Goal: Transaction & Acquisition: Obtain resource

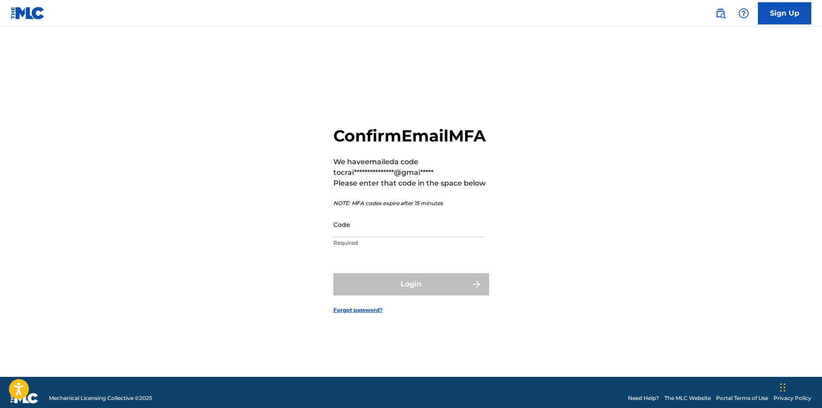
click at [415, 296] on div "Login" at bounding box center [411, 284] width 156 height 22
click at [777, 13] on link "Sign Up" at bounding box center [784, 13] width 53 height 22
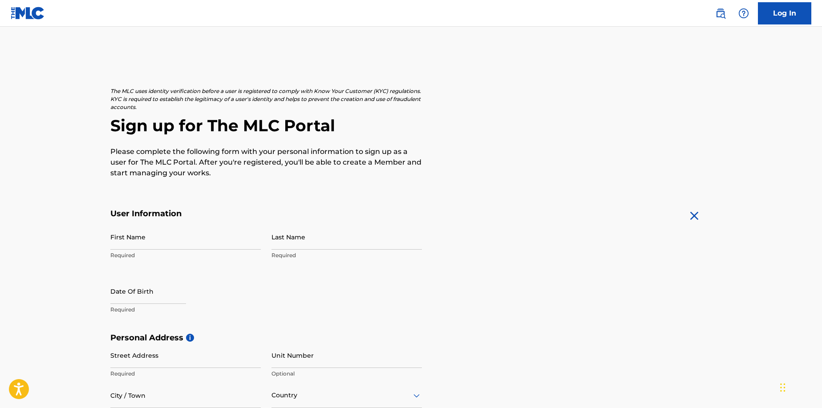
click at [783, 12] on link "Log In" at bounding box center [784, 13] width 53 height 22
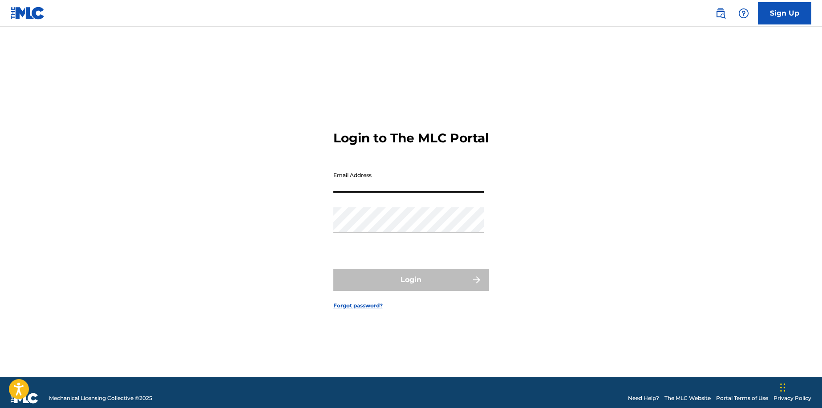
click at [367, 193] on input "Email Address" at bounding box center [408, 179] width 150 height 25
type input "[EMAIL_ADDRESS][DOMAIN_NAME]"
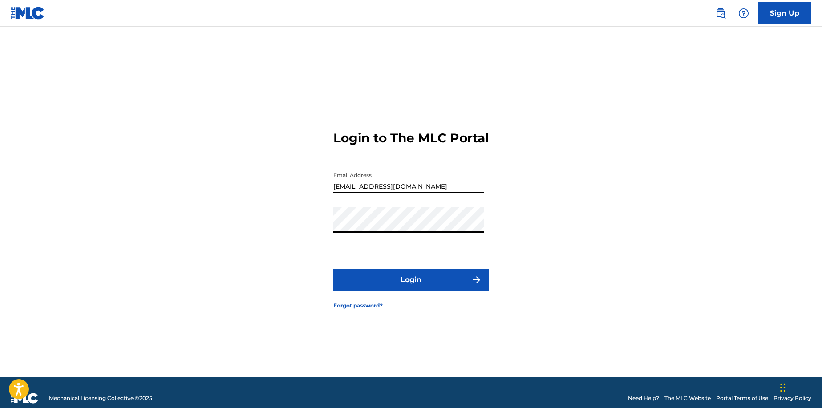
click at [333, 269] on button "Login" at bounding box center [411, 280] width 156 height 22
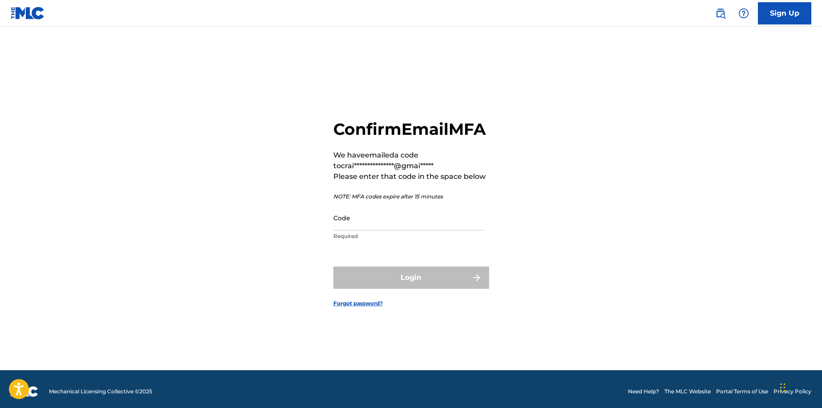
scroll to position [6, 0]
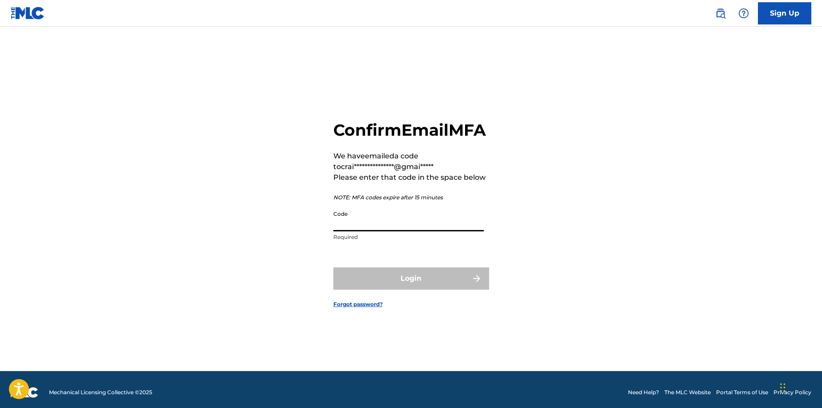
click at [350, 231] on input "Code" at bounding box center [408, 218] width 150 height 25
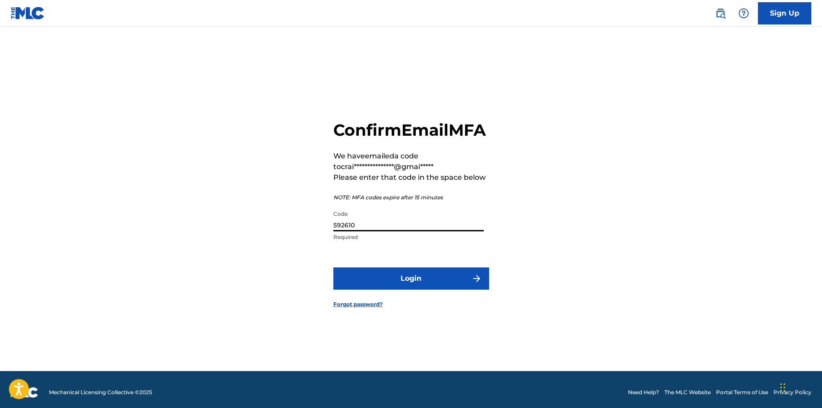
type input "592610"
click at [402, 289] on button "Login" at bounding box center [411, 279] width 156 height 22
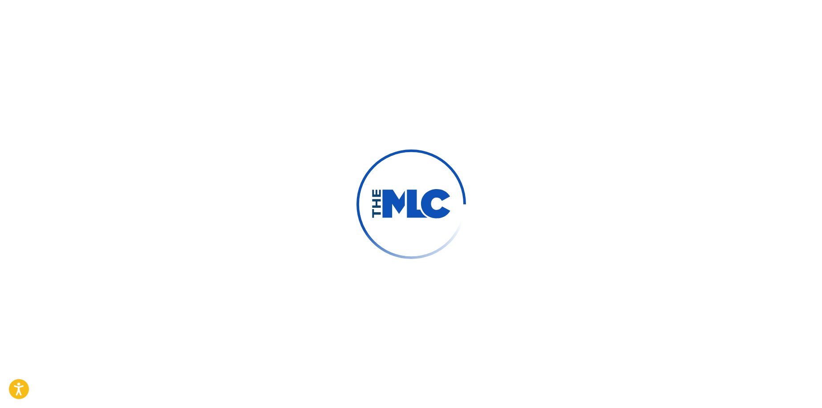
scroll to position [6, 0]
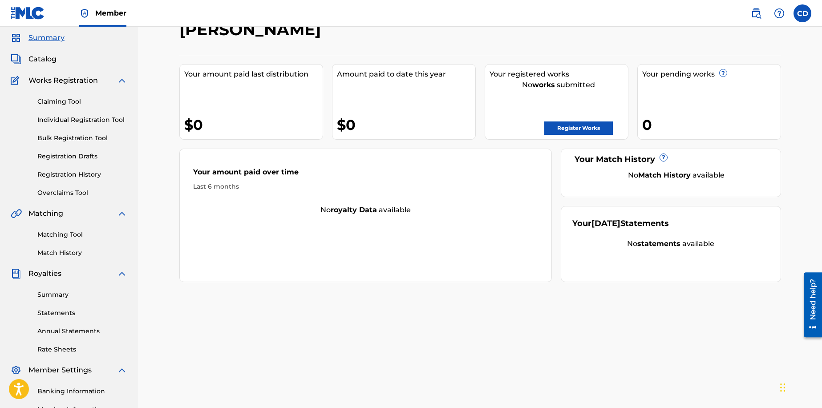
scroll to position [40, 0]
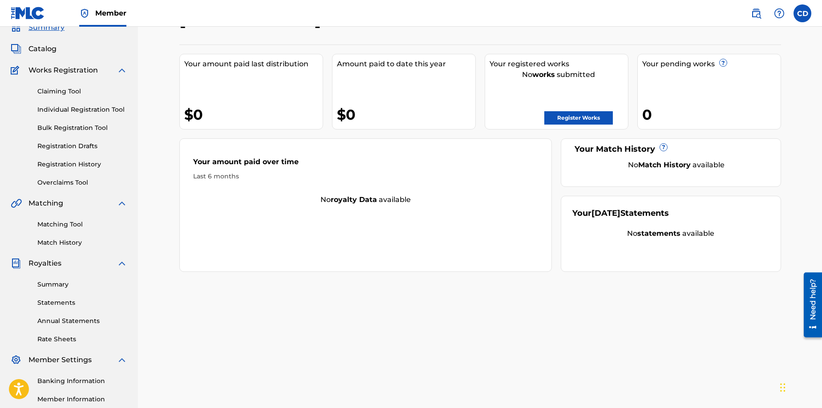
click at [73, 166] on link "Registration History" at bounding box center [82, 164] width 90 height 9
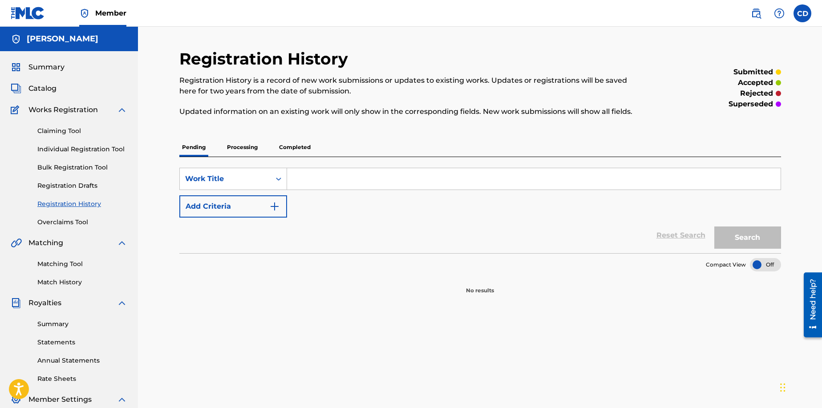
click at [49, 132] on link "Claiming Tool" at bounding box center [82, 130] width 90 height 9
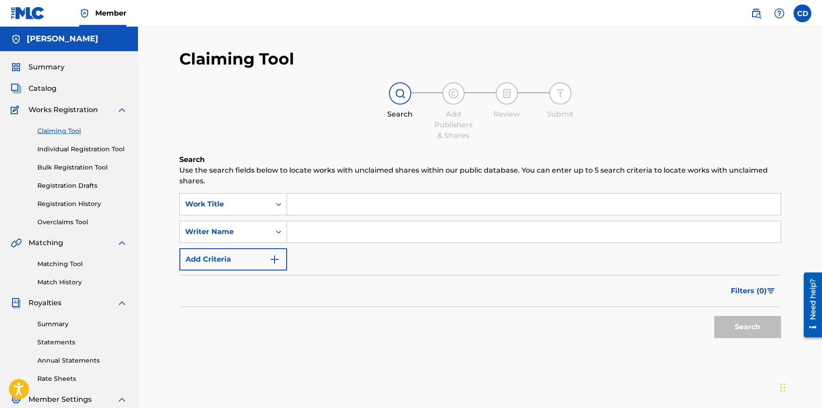
click at [34, 68] on span "Summary" at bounding box center [46, 67] width 36 height 11
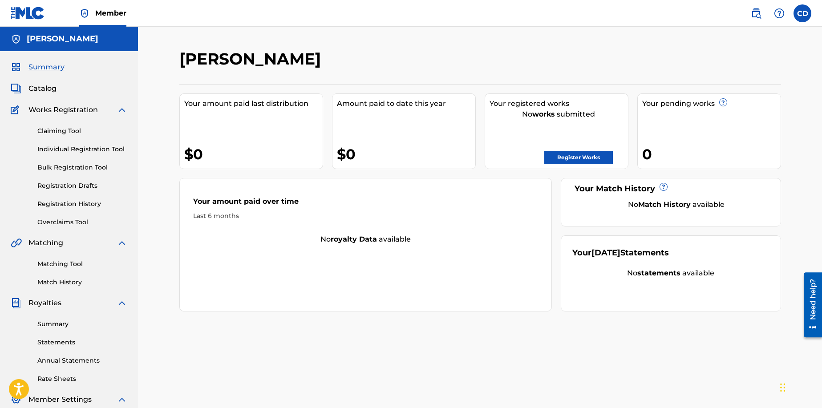
click at [584, 157] on link "Register Works" at bounding box center [578, 157] width 69 height 13
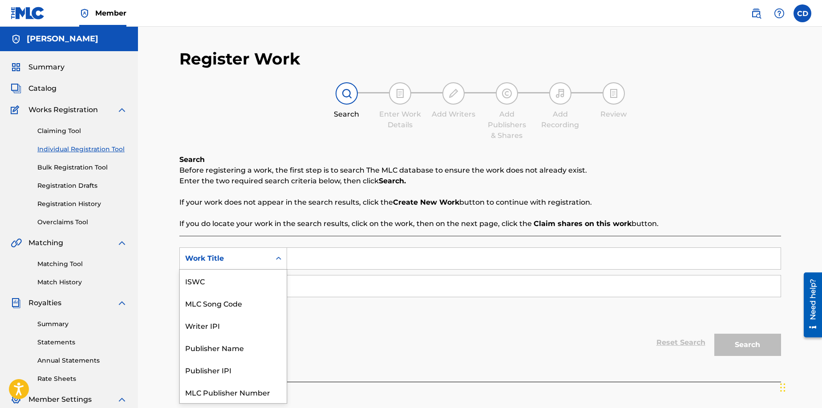
click at [280, 260] on icon "Search Form" at bounding box center [278, 258] width 9 height 9
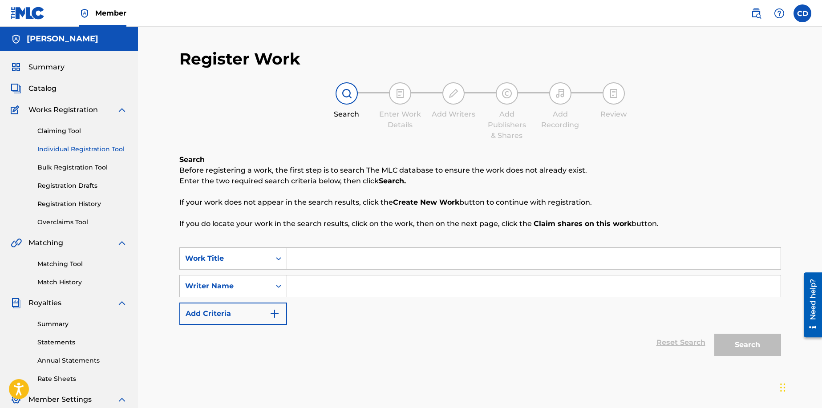
click at [280, 260] on icon "Search Form" at bounding box center [278, 258] width 9 height 9
click at [297, 263] on input "Search Form" at bounding box center [534, 258] width 494 height 21
type input "HERE I AM"
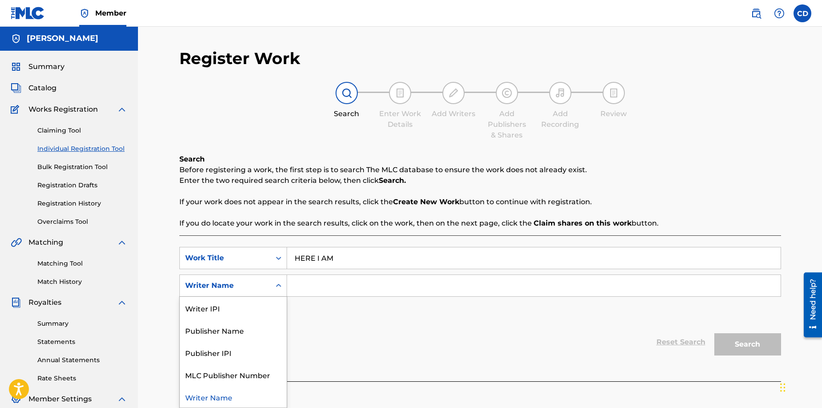
click at [280, 285] on icon "Search Form" at bounding box center [278, 285] width 5 height 3
click at [295, 291] on input "Search Form" at bounding box center [534, 285] width 494 height 21
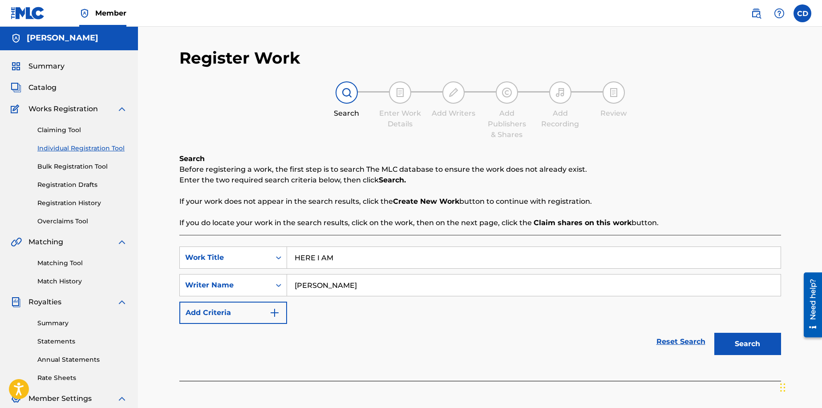
type input "[PERSON_NAME]"
click at [274, 313] on img "Search Form" at bounding box center [274, 313] width 11 height 11
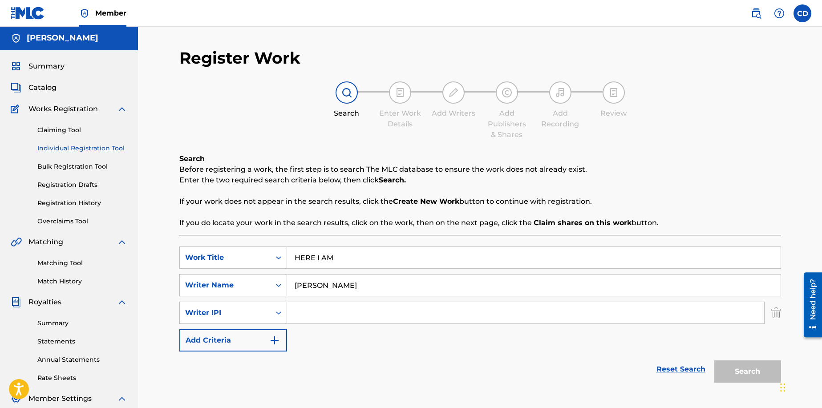
click at [272, 342] on img "Search Form" at bounding box center [274, 340] width 11 height 11
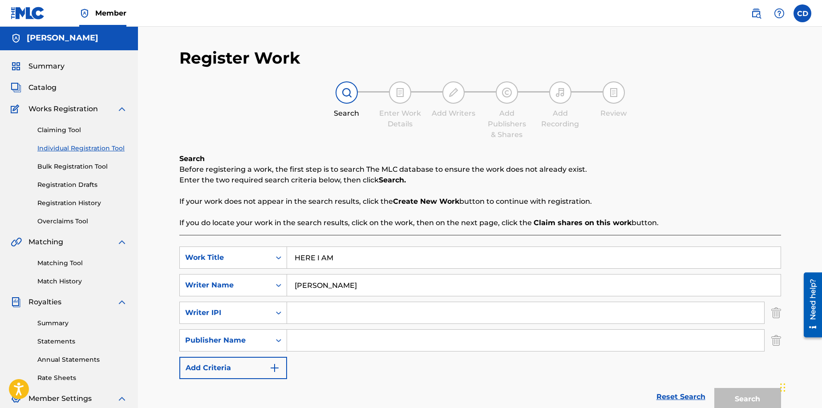
click at [303, 342] on input "Search Form" at bounding box center [525, 340] width 477 height 21
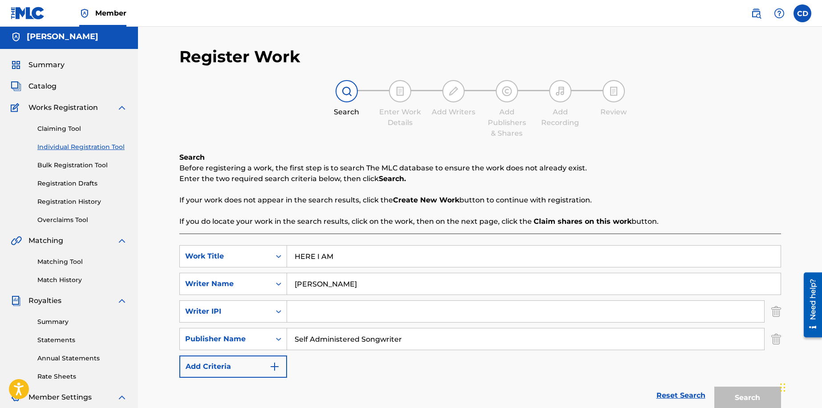
type input "Self Administered Songwriter"
click at [306, 317] on input "Search Form" at bounding box center [525, 311] width 477 height 21
click at [280, 314] on icon "Search Form" at bounding box center [278, 311] width 9 height 9
click at [302, 319] on input "Search Form" at bounding box center [525, 311] width 477 height 21
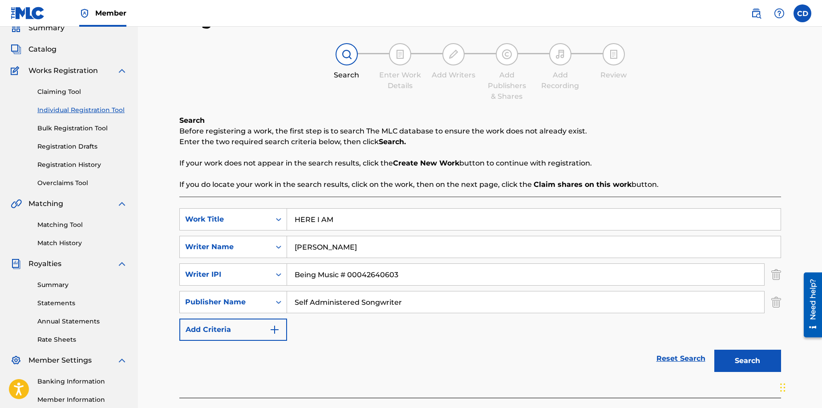
scroll to position [40, 0]
type input "Being Music # 00042640603"
click at [263, 333] on button "Add Criteria" at bounding box center [233, 329] width 108 height 22
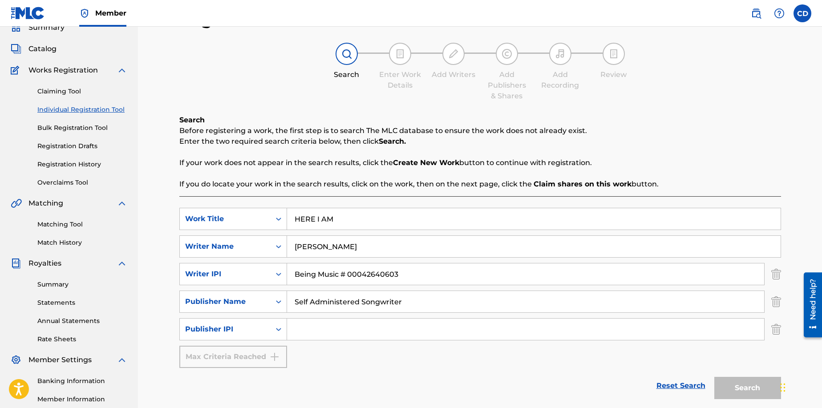
click at [293, 301] on input "Self Administered Songwriter" at bounding box center [525, 301] width 477 height 21
click at [454, 302] on input "Being Music a Self Administered Songwriter" at bounding box center [525, 301] width 477 height 21
type input "Being Music a Self Administered Songwriter Publisher"
click at [298, 338] on input "Search Form" at bounding box center [525, 329] width 477 height 21
type input "3"
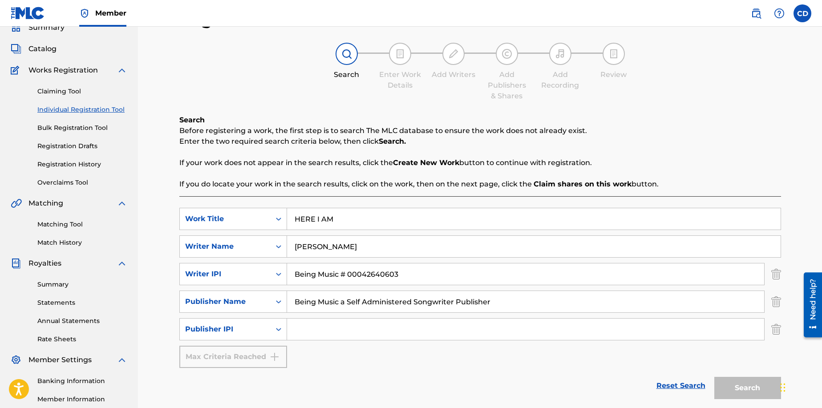
drag, startPoint x: 401, startPoint y: 276, endPoint x: 341, endPoint y: 276, distance: 60.1
click at [341, 276] on input "Being Music # 00042640603" at bounding box center [525, 274] width 477 height 21
click at [302, 335] on input "Search Form" at bounding box center [525, 329] width 477 height 21
paste input "# 00042640603"
type input "# 00042640603"
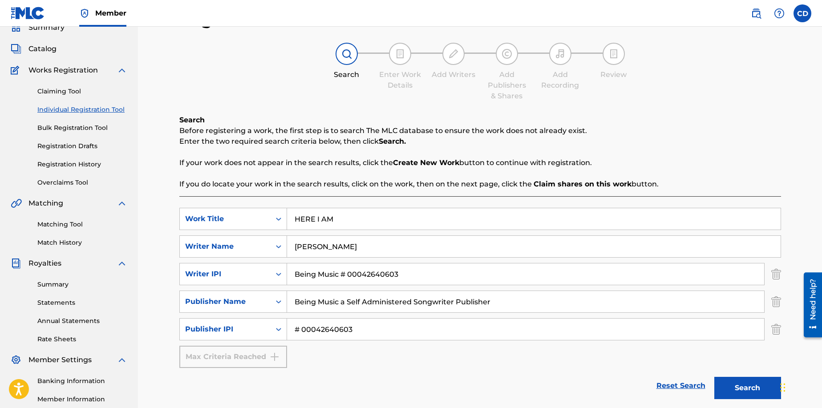
drag, startPoint x: 401, startPoint y: 273, endPoint x: 296, endPoint y: 277, distance: 105.1
click at [296, 277] on input "Being Music # 00042640603" at bounding box center [525, 274] width 477 height 21
type input "Victory4Me7777!"
click at [805, 15] on label at bounding box center [803, 13] width 18 height 18
click at [803, 13] on input "CD [PERSON_NAME] [EMAIL_ADDRESS][DOMAIN_NAME] Notification Preferences Profile …" at bounding box center [803, 13] width 0 height 0
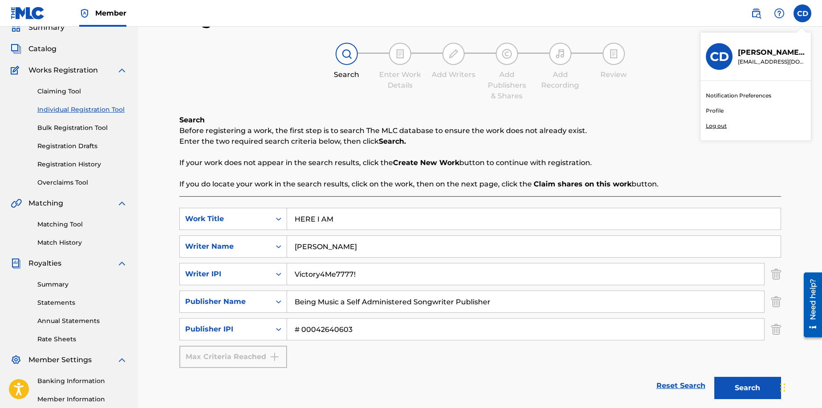
scroll to position [41, 0]
click at [720, 98] on link "Notification Preferences" at bounding box center [738, 96] width 65 height 8
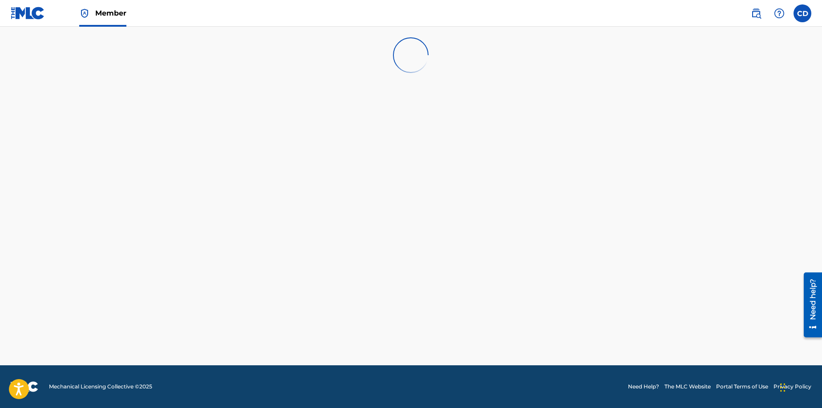
click at [801, 14] on label at bounding box center [803, 13] width 18 height 18
click at [803, 13] on input "CD [PERSON_NAME] [EMAIL_ADDRESS][DOMAIN_NAME] Notification Preferences Profile …" at bounding box center [803, 13] width 0 height 0
click at [715, 111] on link "Profile" at bounding box center [715, 111] width 18 height 8
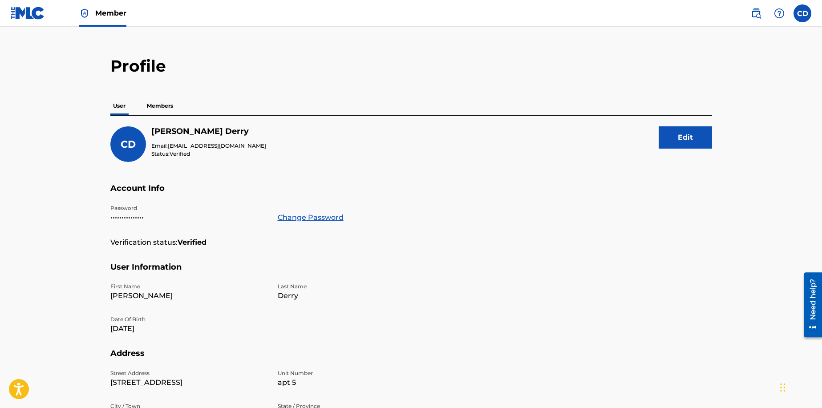
scroll to position [18, 0]
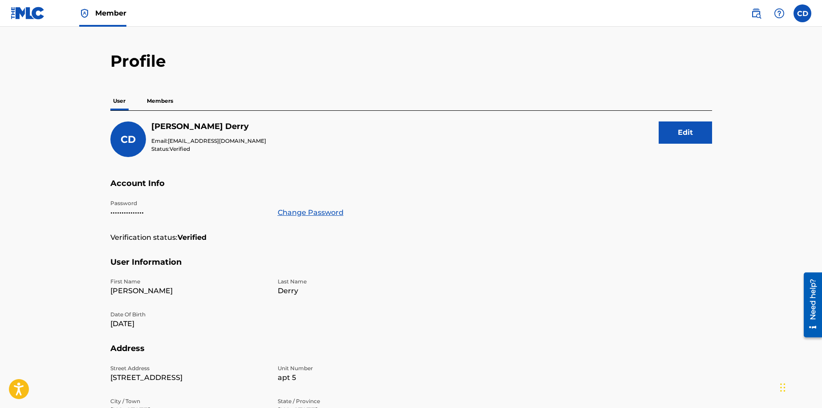
click at [164, 100] on p "Members" at bounding box center [160, 101] width 32 height 19
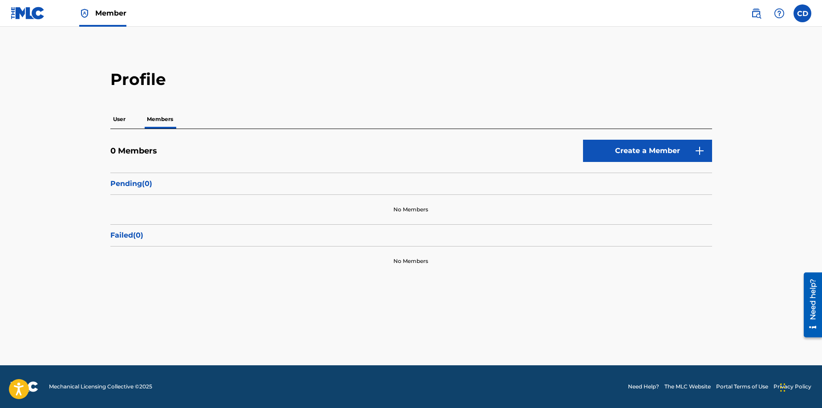
click at [117, 120] on p "User" at bounding box center [119, 119] width 18 height 19
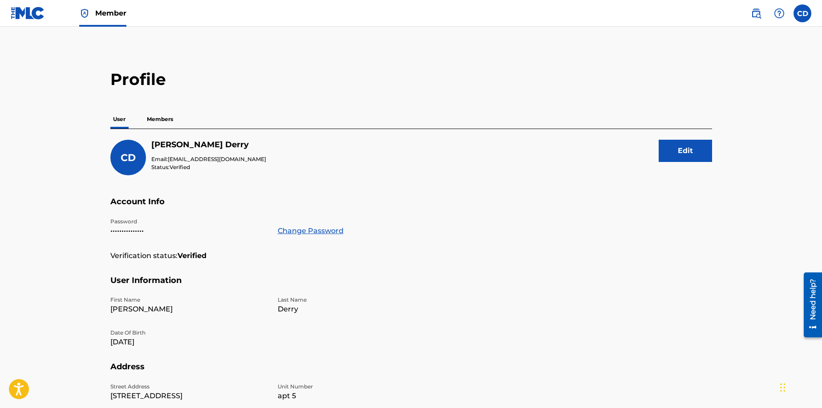
click at [802, 14] on label at bounding box center [803, 13] width 18 height 18
click at [803, 13] on input "CD [PERSON_NAME] [EMAIL_ADDRESS][DOMAIN_NAME] Notification Preferences Profile …" at bounding box center [803, 13] width 0 height 0
click at [764, 61] on p "[EMAIL_ADDRESS][DOMAIN_NAME]" at bounding box center [772, 62] width 68 height 8
click at [803, 13] on input "CD [PERSON_NAME] [EMAIL_ADDRESS][DOMAIN_NAME] Notification Preferences Profile …" at bounding box center [803, 13] width 0 height 0
click at [724, 94] on link "Notification Preferences" at bounding box center [738, 96] width 65 height 8
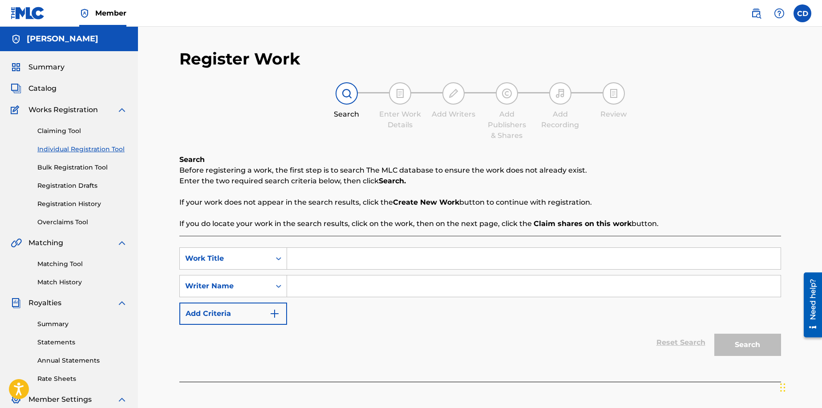
click at [43, 69] on span "Summary" at bounding box center [46, 67] width 36 height 11
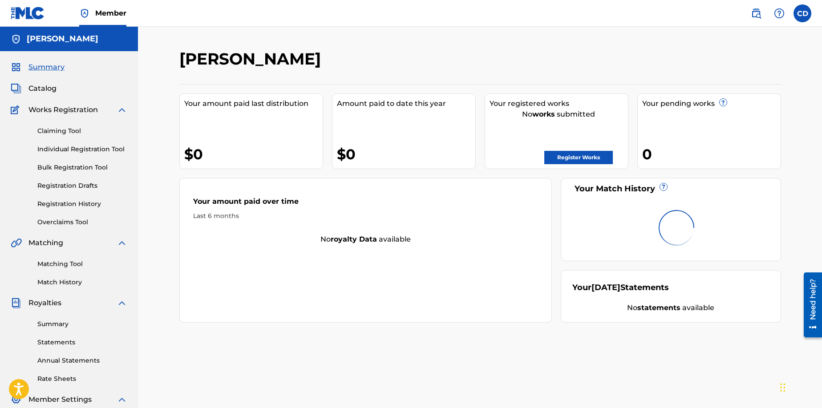
click at [39, 86] on span "Catalog" at bounding box center [42, 88] width 28 height 11
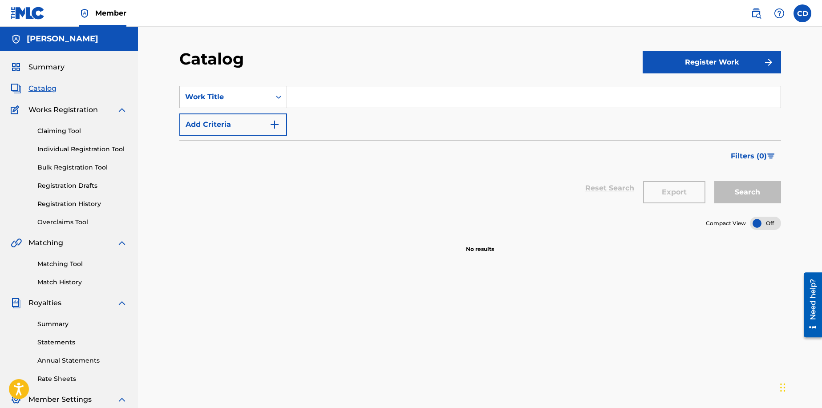
click at [64, 130] on link "Claiming Tool" at bounding box center [82, 130] width 90 height 9
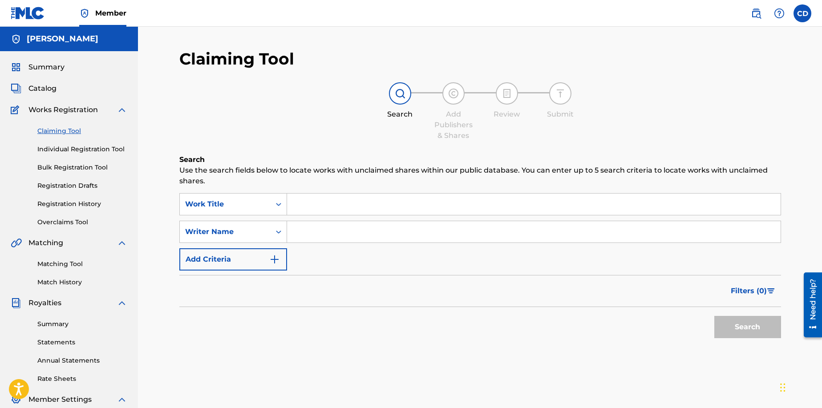
click at [86, 151] on link "Individual Registration Tool" at bounding box center [82, 149] width 90 height 9
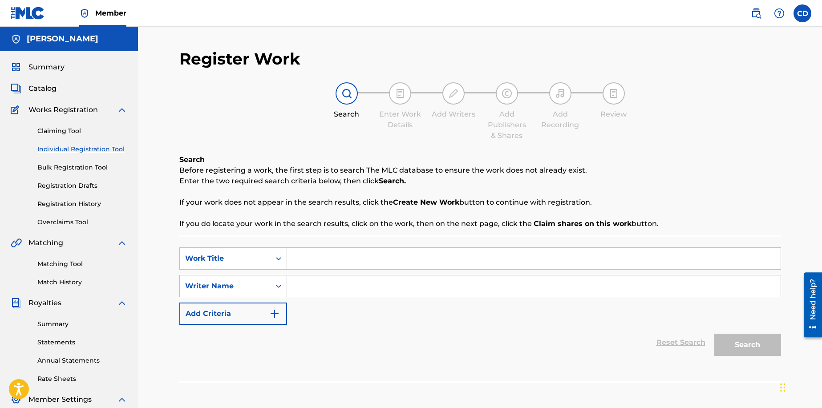
click at [301, 261] on input "Search Form" at bounding box center [534, 258] width 494 height 21
type input "HERE I AM"
drag, startPoint x: 304, startPoint y: 286, endPoint x: 295, endPoint y: 285, distance: 8.5
click at [304, 286] on input "Search Form" at bounding box center [534, 286] width 494 height 21
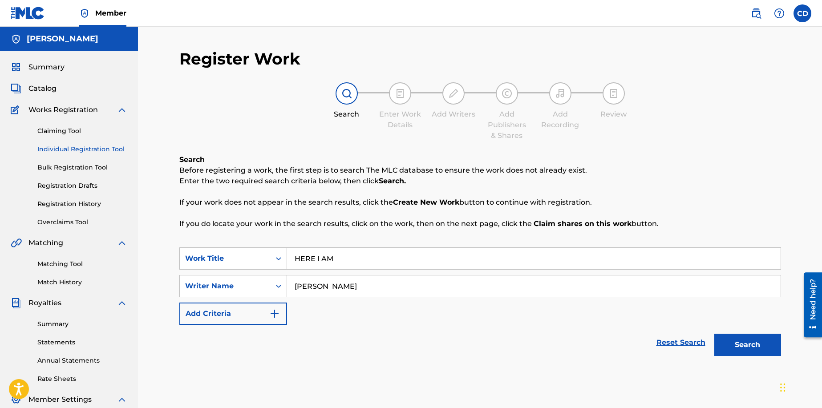
type input "[PERSON_NAME]"
click at [744, 345] on button "Search" at bounding box center [747, 345] width 67 height 22
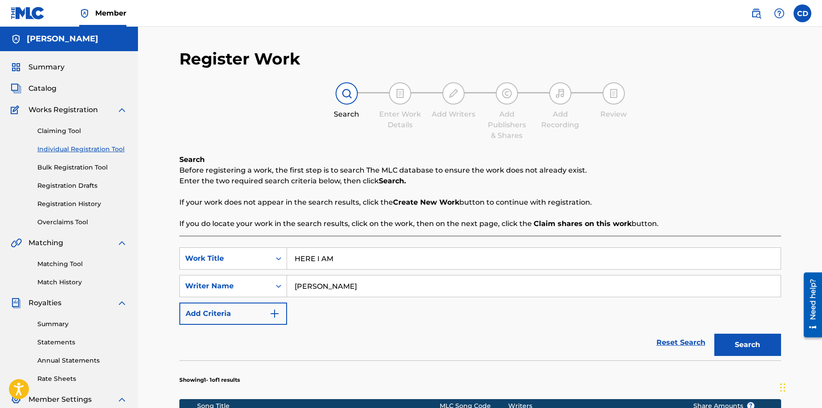
click at [744, 345] on button "Search" at bounding box center [747, 345] width 67 height 22
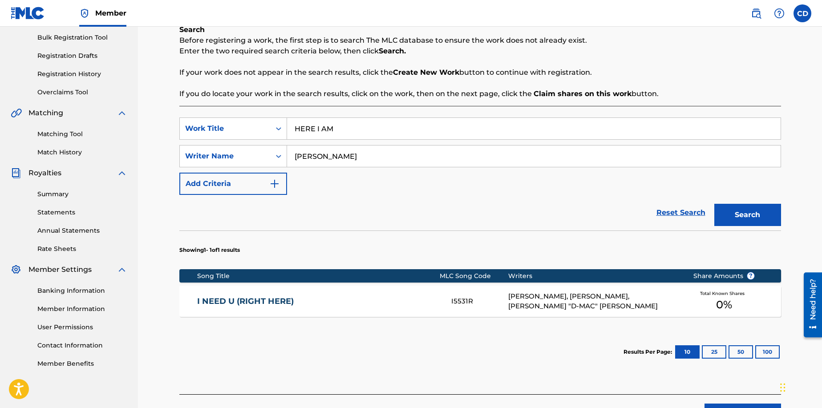
scroll to position [139, 0]
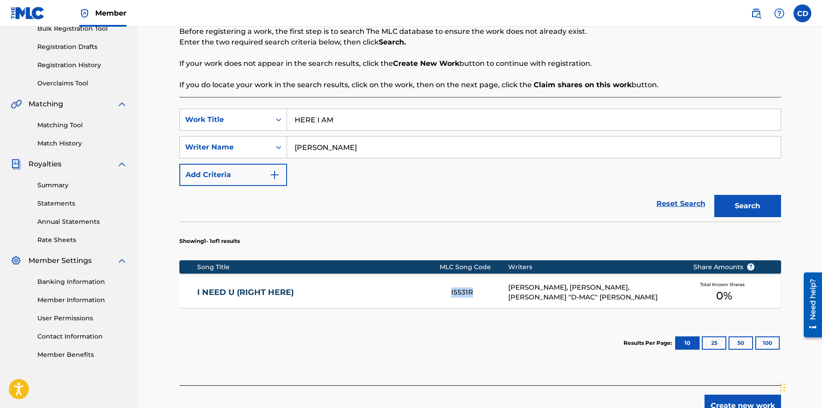
drag, startPoint x: 474, startPoint y: 291, endPoint x: 451, endPoint y: 292, distance: 23.6
click at [451, 292] on div "I NEED U (RIGHT HERE) I5531R [PERSON_NAME], [PERSON_NAME], [PERSON_NAME] "D-MAC…" at bounding box center [480, 292] width 602 height 31
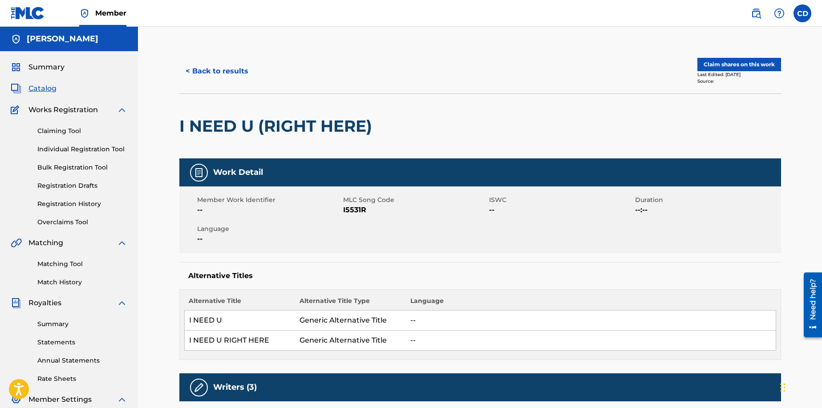
click at [69, 148] on link "Individual Registration Tool" at bounding box center [82, 149] width 90 height 9
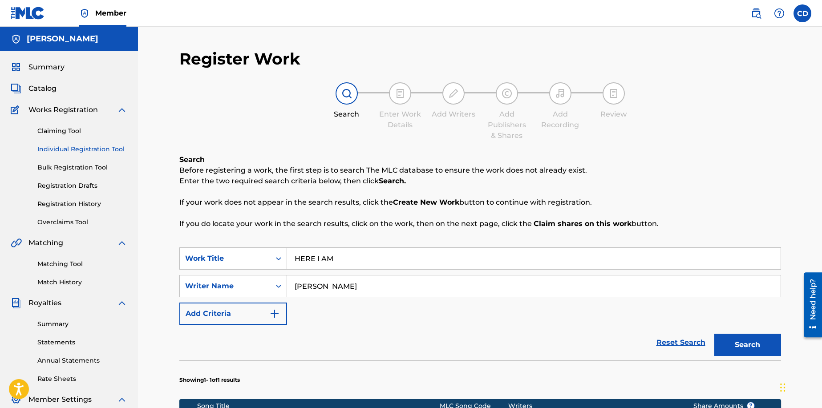
drag, startPoint x: 756, startPoint y: 347, endPoint x: 735, endPoint y: 346, distance: 21.4
click at [751, 346] on button "Search" at bounding box center [747, 345] width 67 height 22
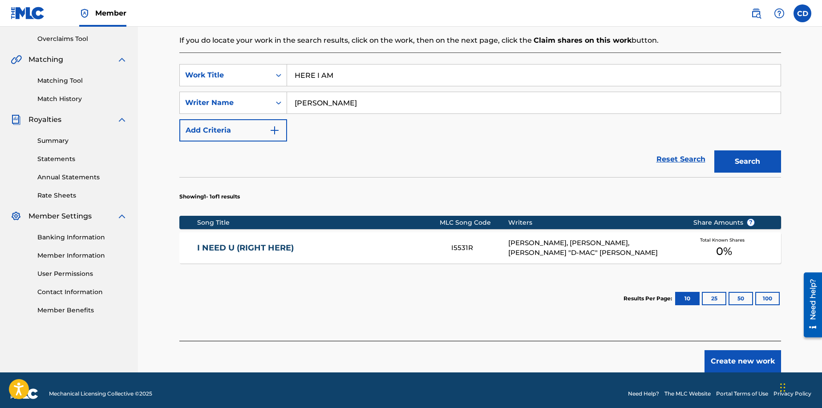
scroll to position [187, 0]
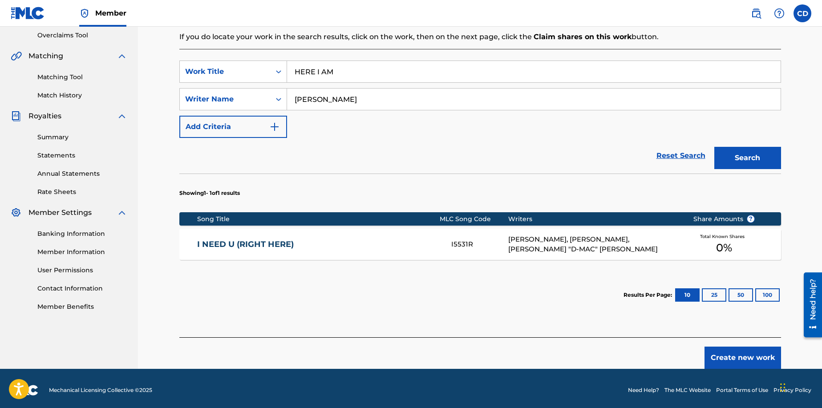
click at [254, 245] on link "I NEED U (RIGHT HERE)" at bounding box center [318, 244] width 242 height 10
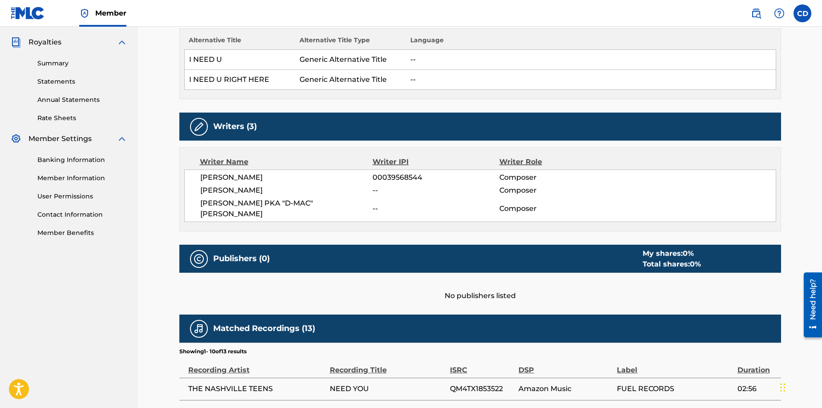
scroll to position [267, 0]
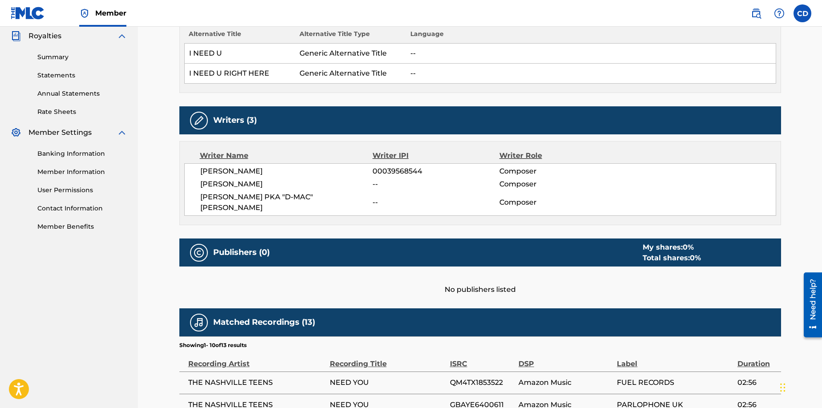
click at [199, 248] on img at bounding box center [199, 253] width 11 height 11
click at [673, 242] on div "My shares: 0 %" at bounding box center [672, 247] width 58 height 11
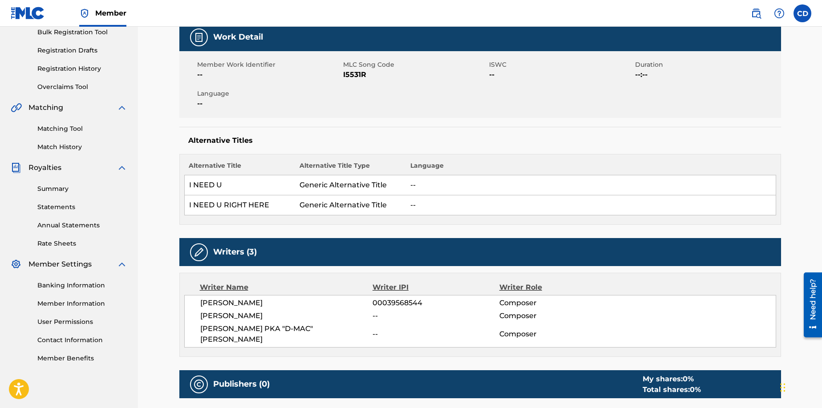
scroll to position [0, 0]
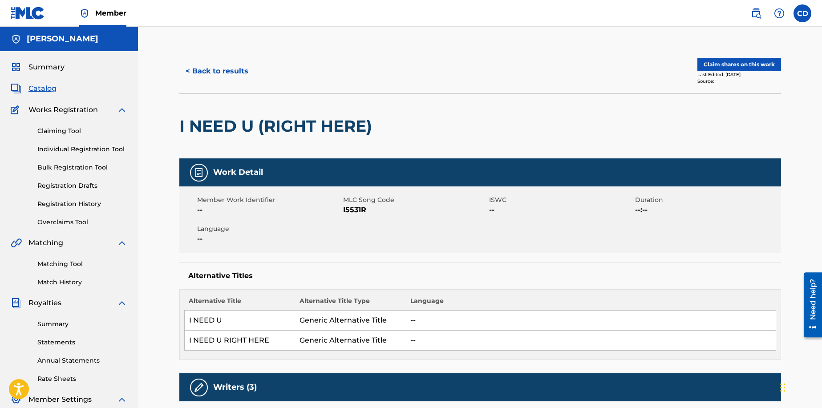
click at [224, 68] on button "< Back to results" at bounding box center [216, 71] width 75 height 22
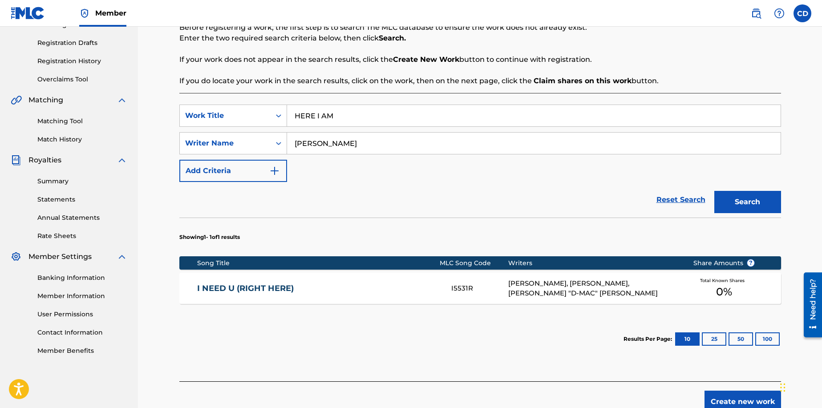
scroll to position [119, 0]
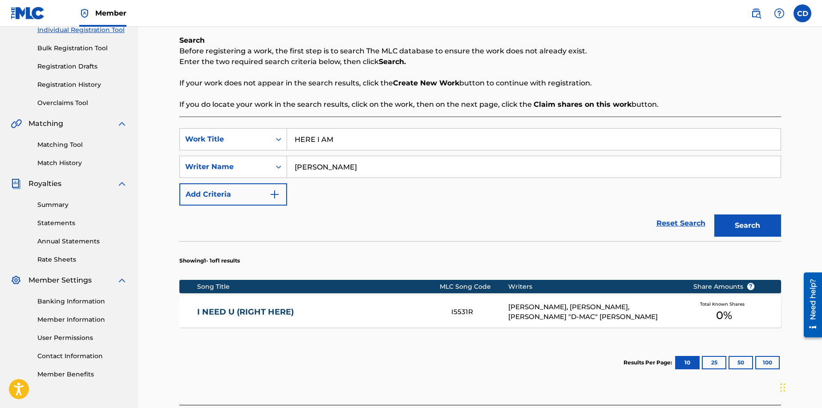
click at [258, 313] on link "I NEED U (RIGHT HERE)" at bounding box center [318, 312] width 242 height 10
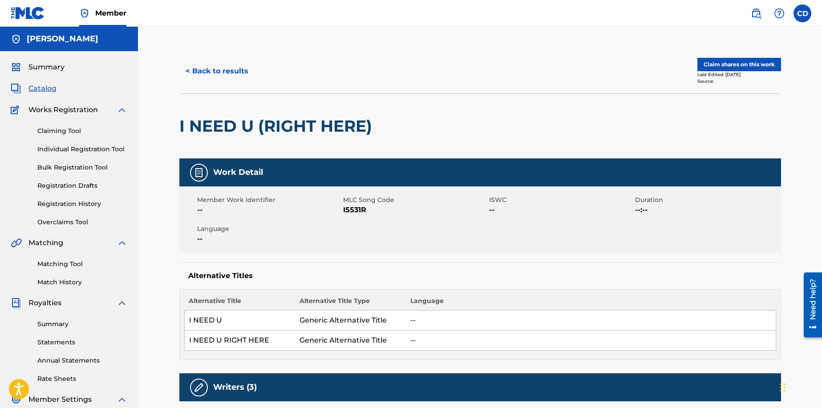
click at [740, 63] on button "Claim shares on this work" at bounding box center [740, 64] width 84 height 13
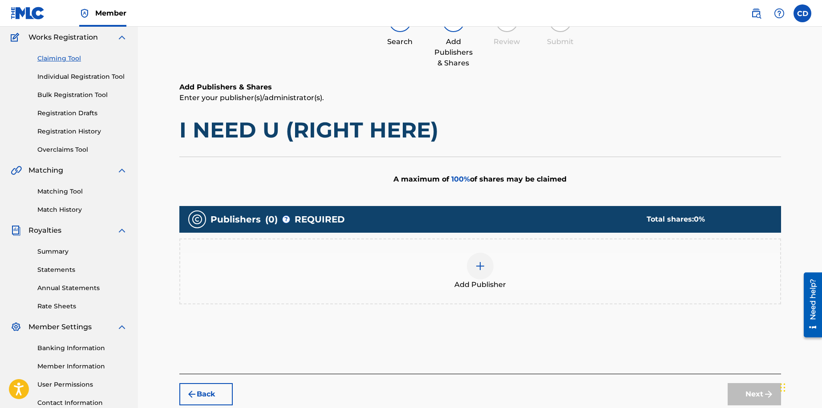
scroll to position [72, 0]
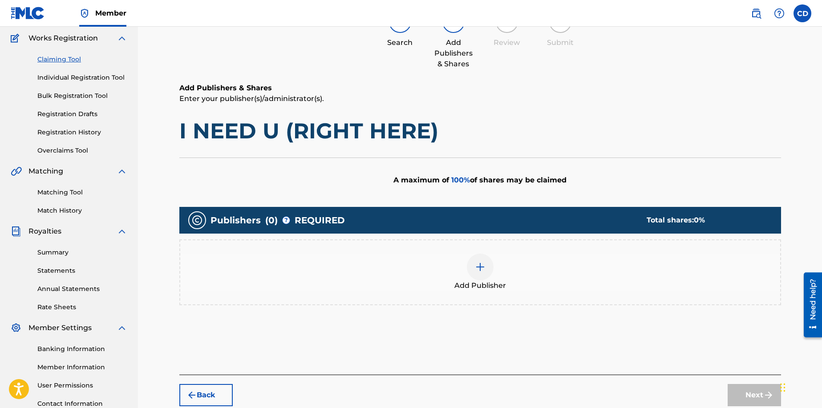
click at [479, 271] on img at bounding box center [480, 267] width 11 height 11
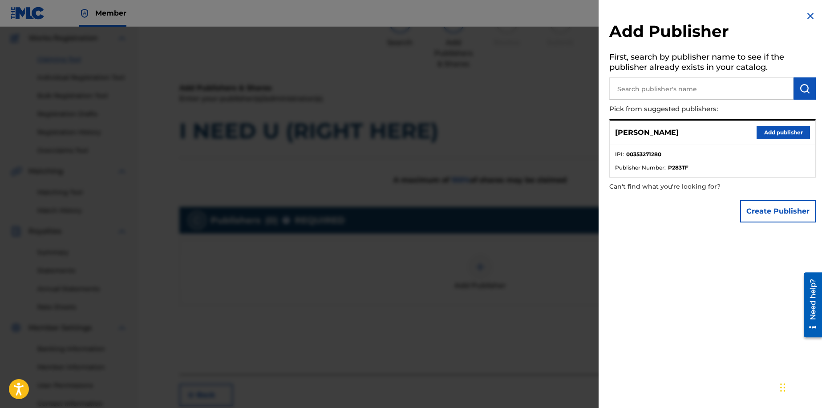
click at [779, 132] on button "Add publisher" at bounding box center [783, 132] width 53 height 13
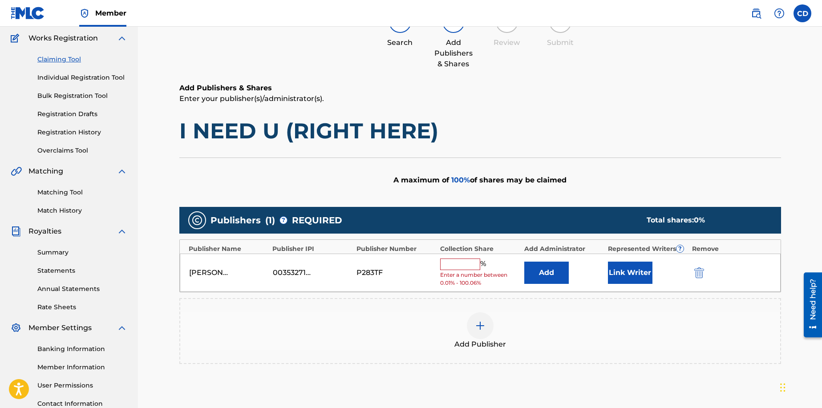
click at [452, 268] on input "text" at bounding box center [460, 265] width 40 height 12
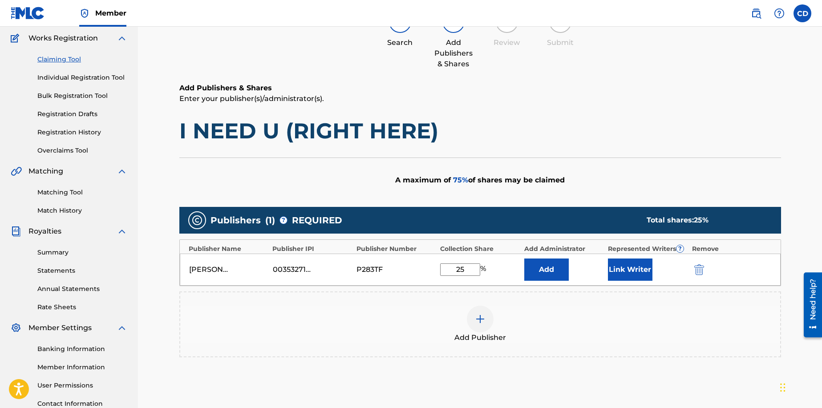
type input "25"
click at [628, 270] on button "Link Writer" at bounding box center [630, 270] width 45 height 22
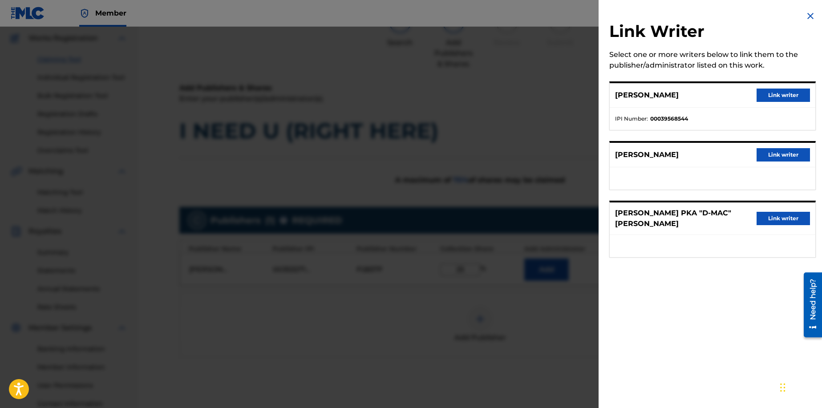
click at [773, 156] on button "Link writer" at bounding box center [783, 154] width 53 height 13
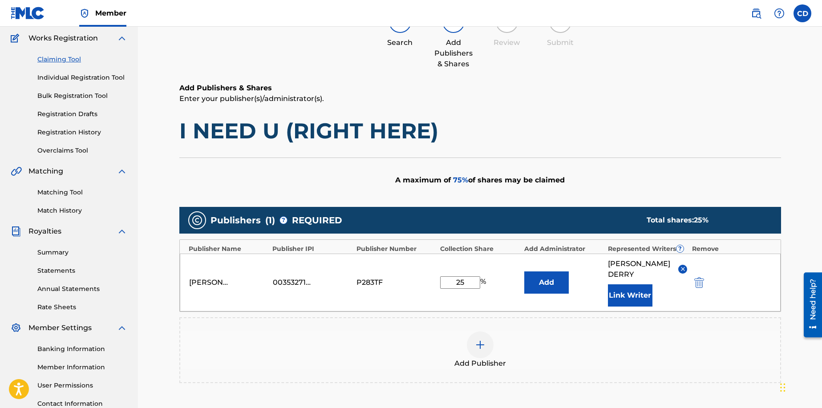
click at [545, 280] on button "Add" at bounding box center [546, 283] width 45 height 22
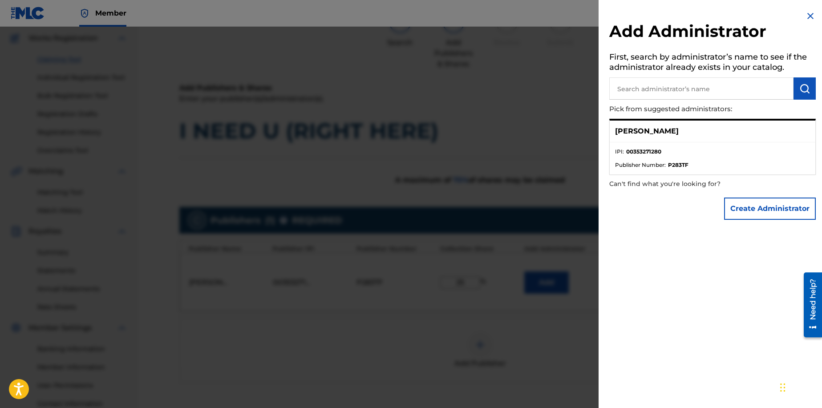
click at [744, 209] on button "Create Administrator" at bounding box center [770, 209] width 92 height 22
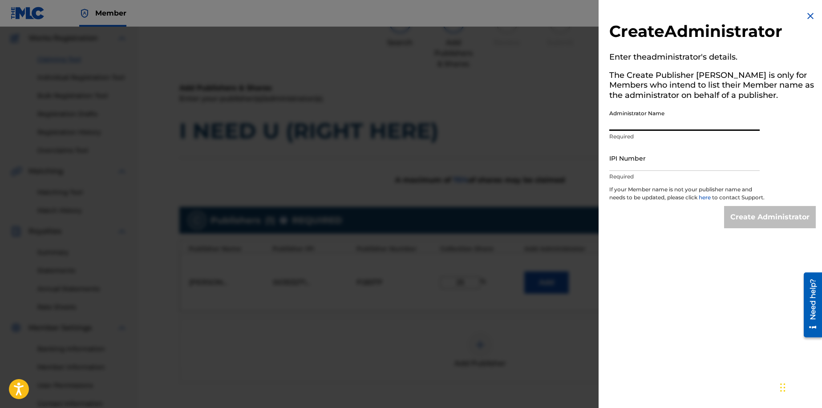
click at [622, 123] on input "Administrator Name" at bounding box center [684, 118] width 150 height 25
type input "Rimon PC"
click at [808, 16] on img at bounding box center [810, 16] width 11 height 11
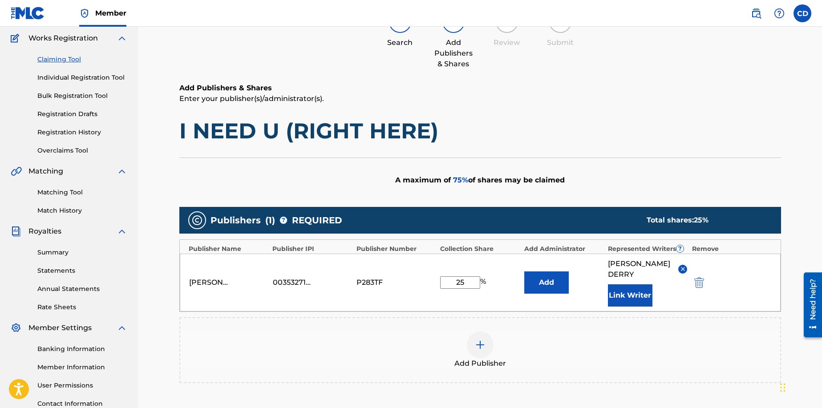
click at [546, 280] on button "Add" at bounding box center [546, 283] width 45 height 22
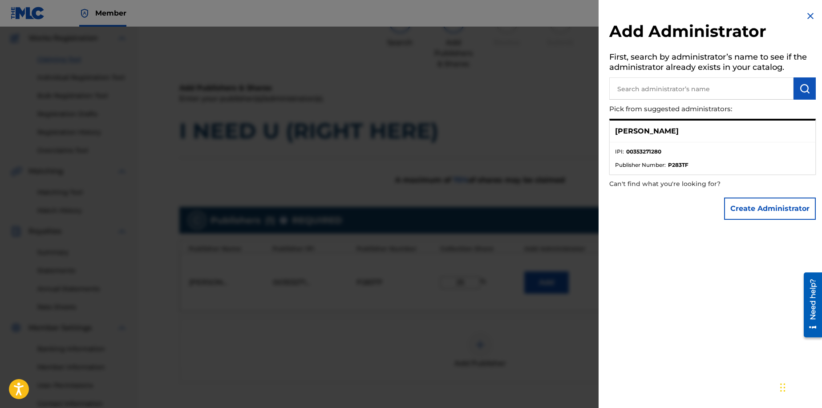
click at [641, 304] on div "Add Administrator First, search by administrator’s name to see if the administr…" at bounding box center [713, 204] width 228 height 408
drag, startPoint x: 806, startPoint y: 14, endPoint x: 793, endPoint y: 24, distance: 16.2
click at [806, 14] on img at bounding box center [810, 16] width 11 height 11
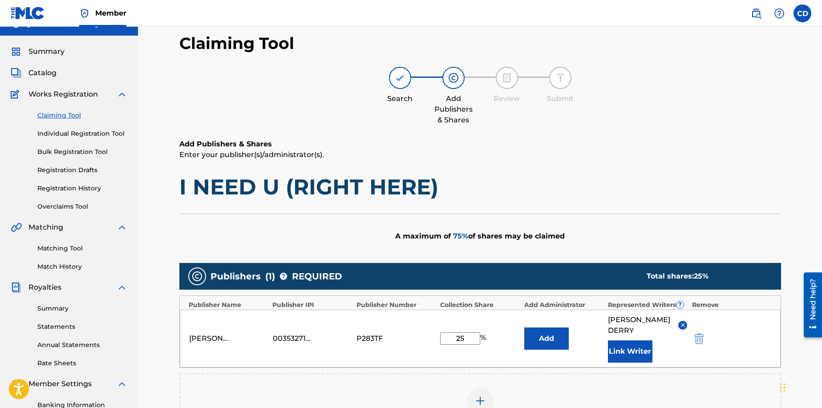
scroll to position [11, 0]
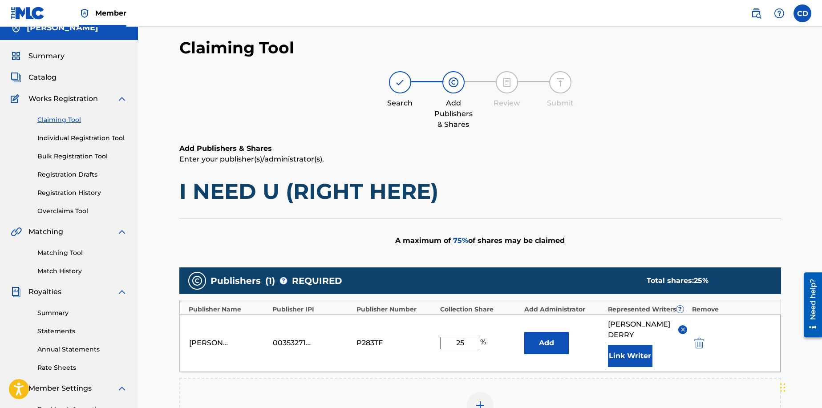
click at [197, 284] on img at bounding box center [197, 281] width 11 height 11
click at [448, 84] on img at bounding box center [453, 82] width 11 height 11
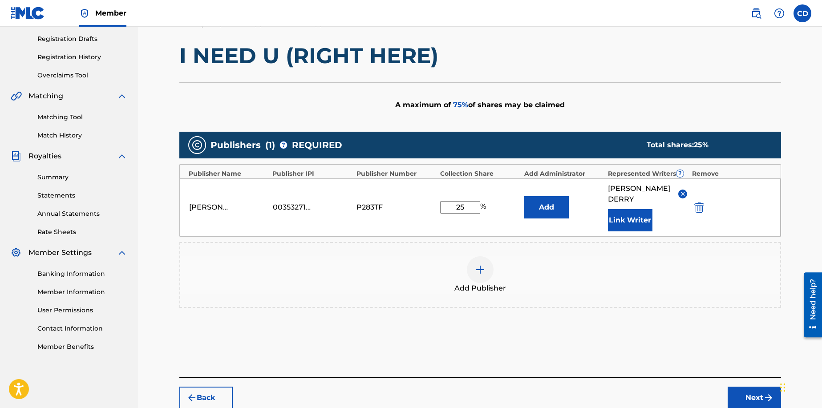
scroll to position [180, 0]
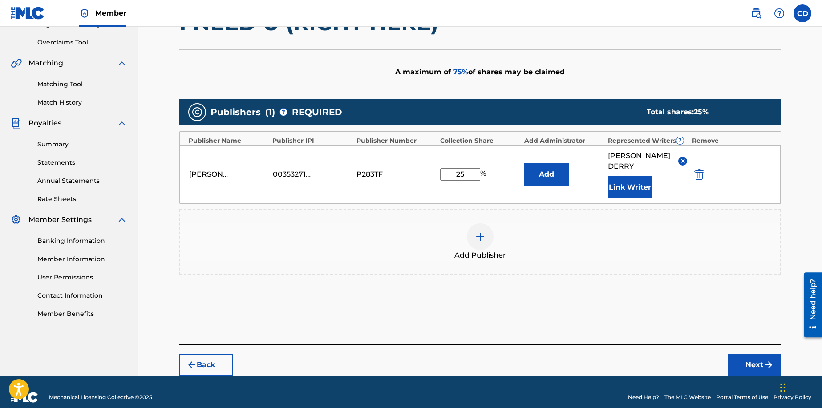
click at [480, 231] on img at bounding box center [480, 236] width 11 height 11
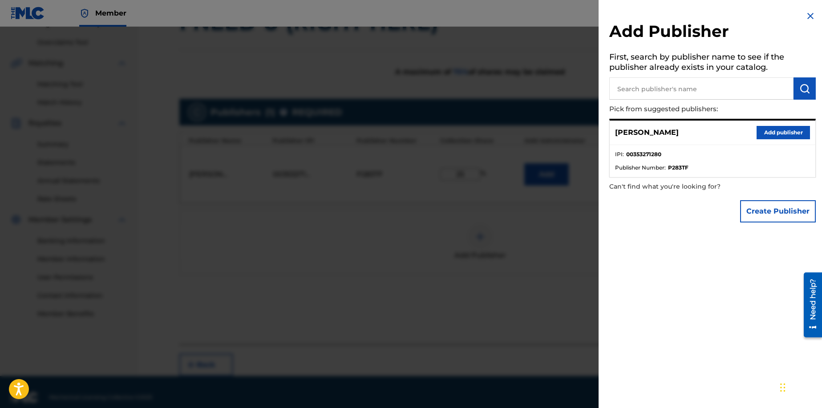
click at [773, 135] on button "Add publisher" at bounding box center [783, 132] width 53 height 13
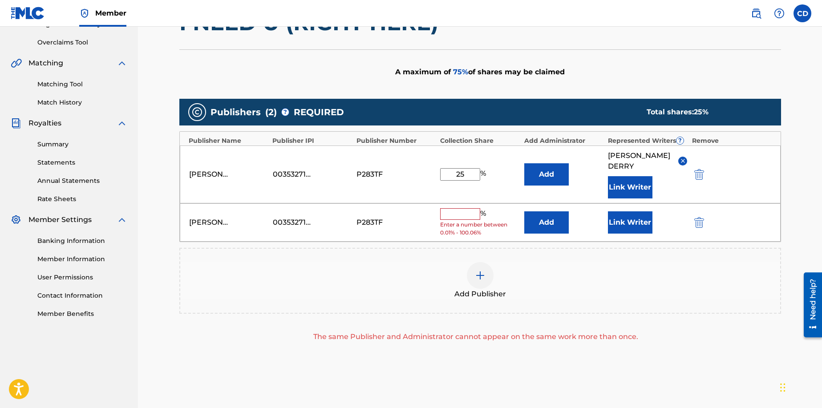
click at [621, 179] on button "Link Writer" at bounding box center [630, 187] width 45 height 22
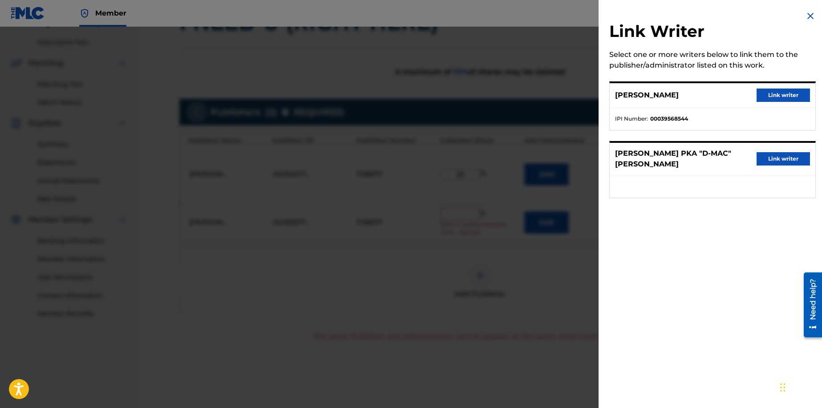
drag, startPoint x: 809, startPoint y: 16, endPoint x: 802, endPoint y: 22, distance: 9.1
click at [809, 16] on img at bounding box center [810, 16] width 11 height 11
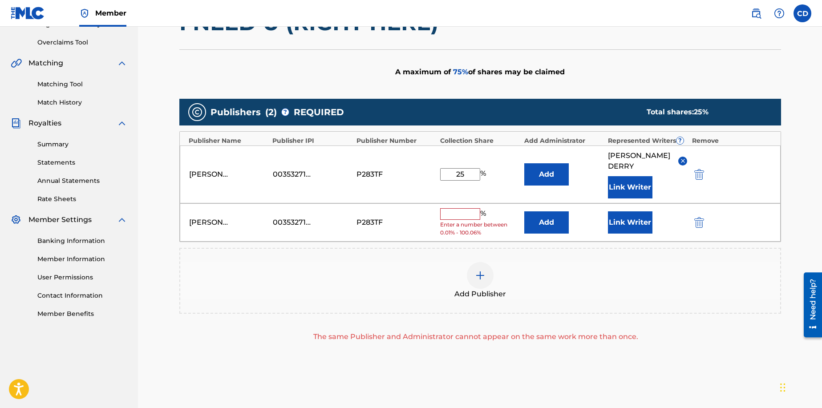
click at [699, 217] on img "submit" at bounding box center [699, 222] width 10 height 11
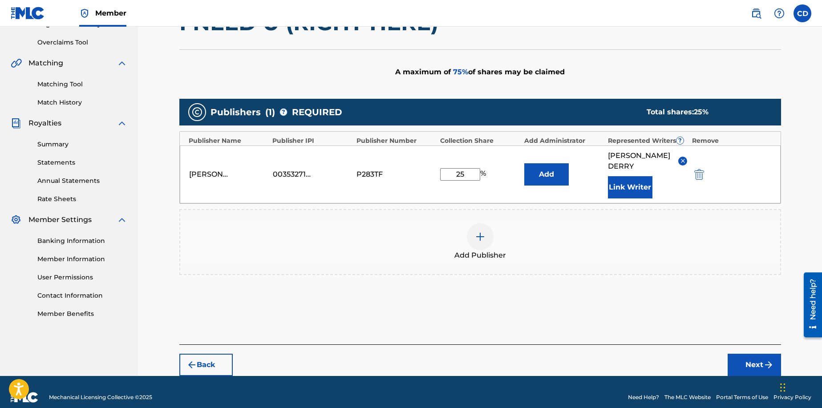
click at [625, 179] on button "Link Writer" at bounding box center [630, 187] width 45 height 22
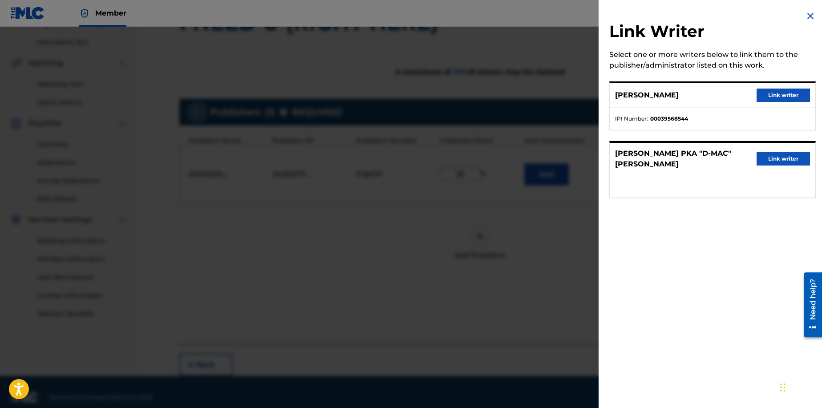
click at [809, 16] on img at bounding box center [810, 16] width 11 height 11
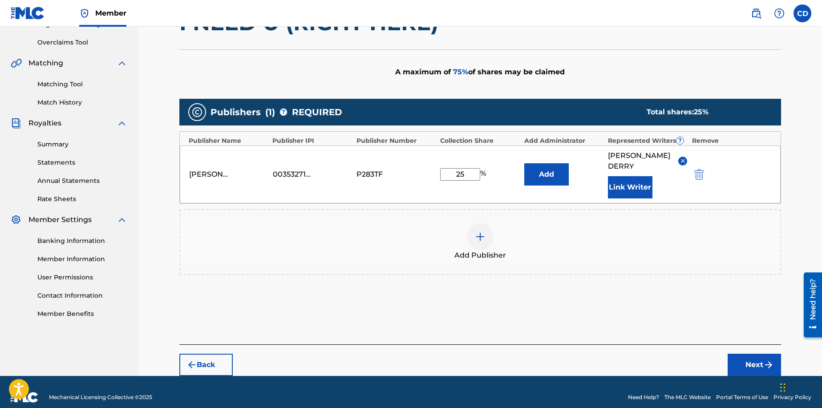
click at [636, 177] on button "Link Writer" at bounding box center [630, 187] width 45 height 22
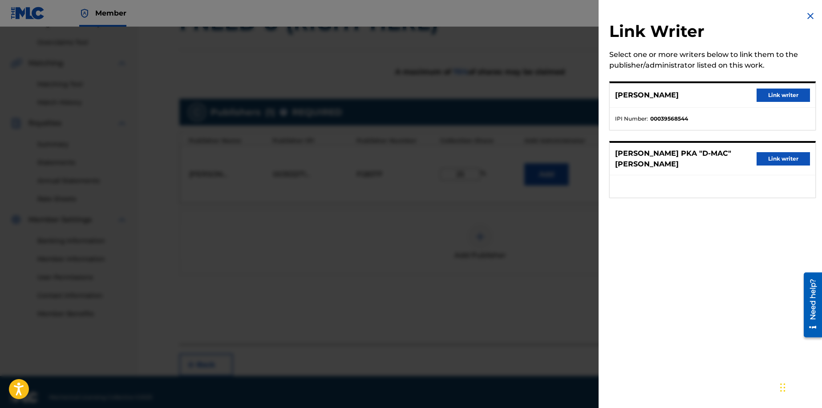
scroll to position [0, 0]
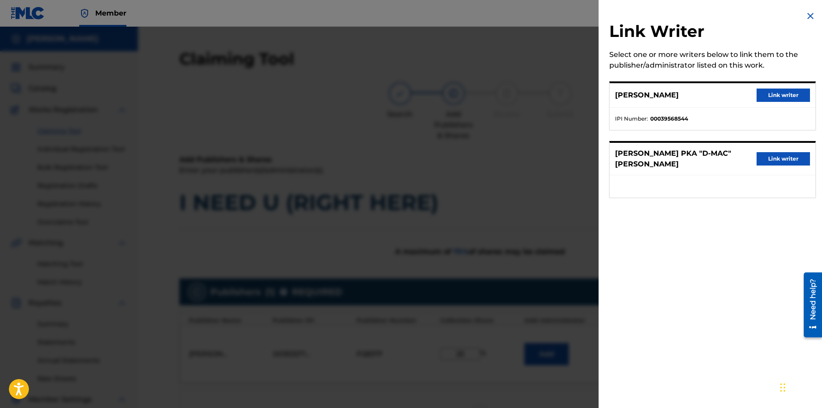
click at [806, 15] on img at bounding box center [810, 16] width 11 height 11
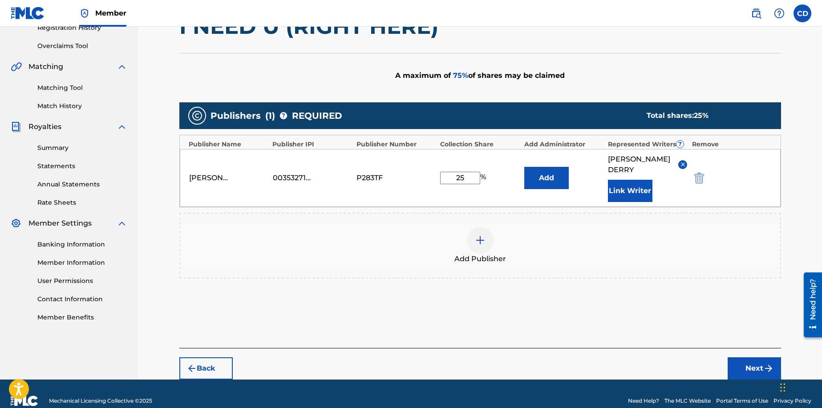
scroll to position [180, 0]
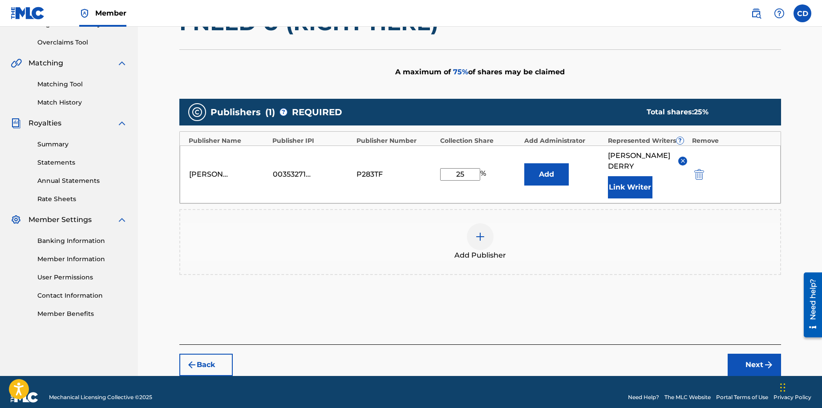
click at [749, 354] on button "Next" at bounding box center [754, 365] width 53 height 22
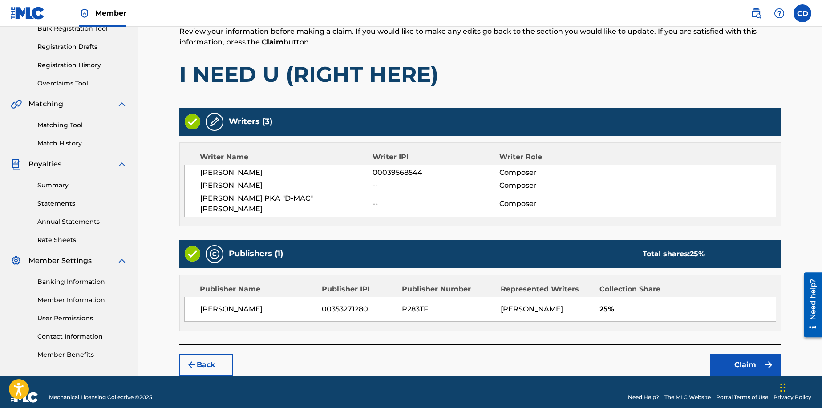
scroll to position [141, 0]
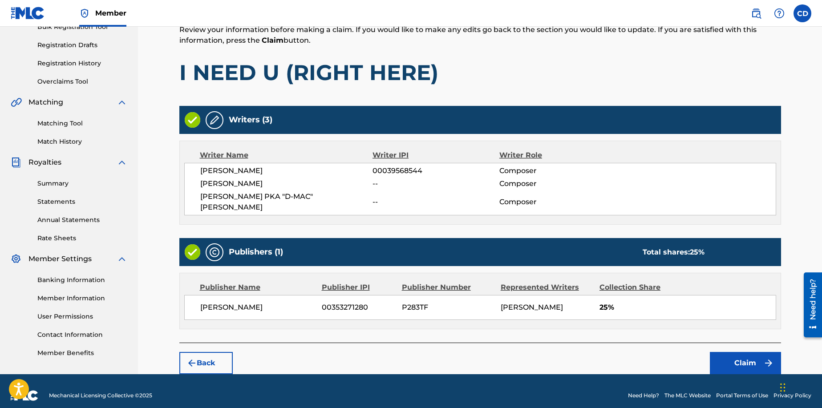
click at [211, 121] on img at bounding box center [214, 120] width 11 height 11
click at [217, 119] on img at bounding box center [214, 120] width 11 height 11
click at [215, 124] on img at bounding box center [214, 120] width 11 height 11
click at [756, 354] on button "Claim" at bounding box center [745, 363] width 71 height 22
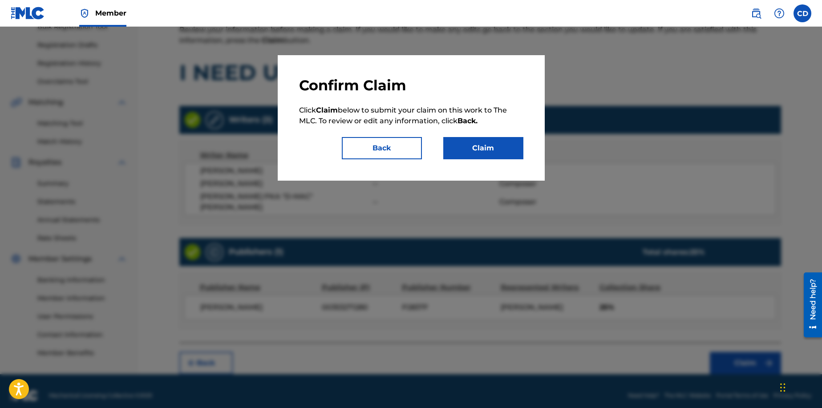
click at [491, 151] on button "Claim" at bounding box center [483, 148] width 80 height 22
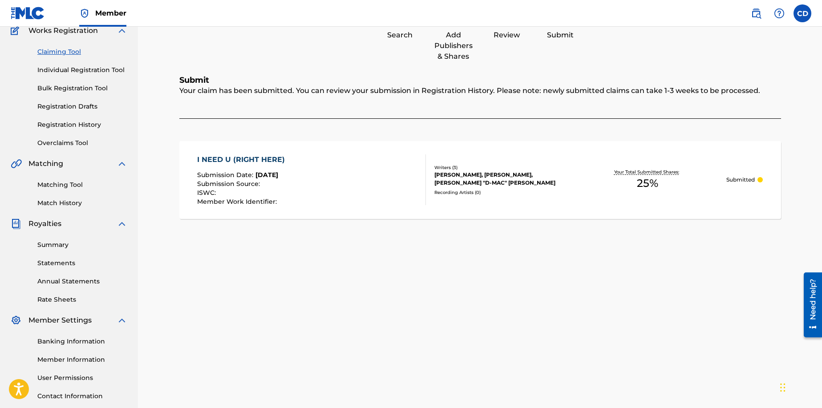
scroll to position [77, 0]
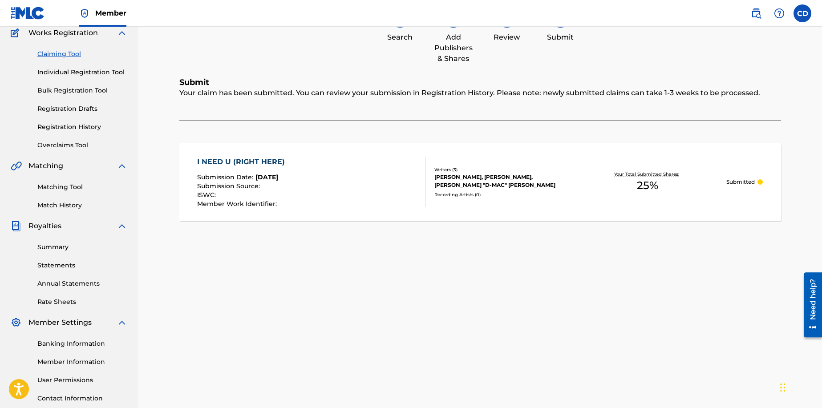
click at [60, 53] on link "Claiming Tool" at bounding box center [82, 53] width 90 height 9
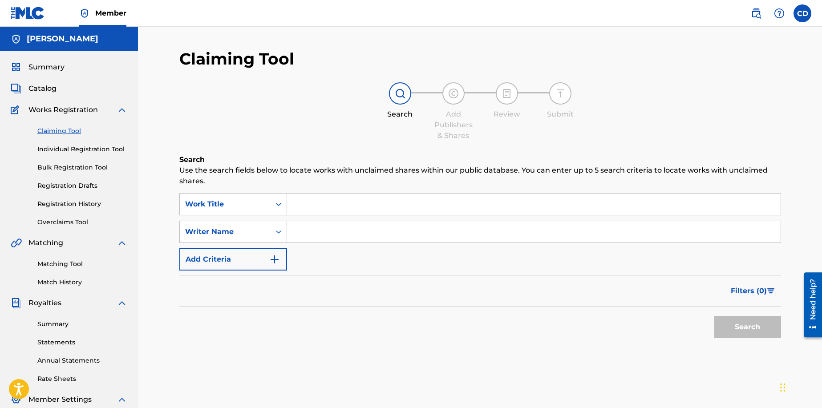
click at [305, 211] on input "Search Form" at bounding box center [534, 204] width 494 height 21
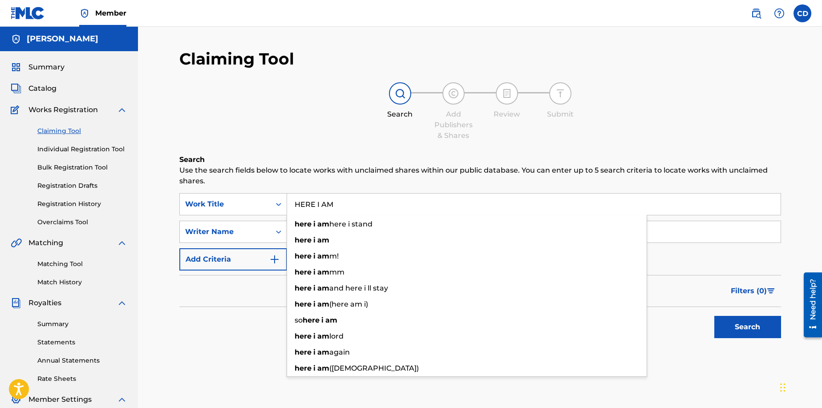
type input "HERE I AM"
click at [259, 296] on div "Filters ( 0 )" at bounding box center [480, 291] width 602 height 32
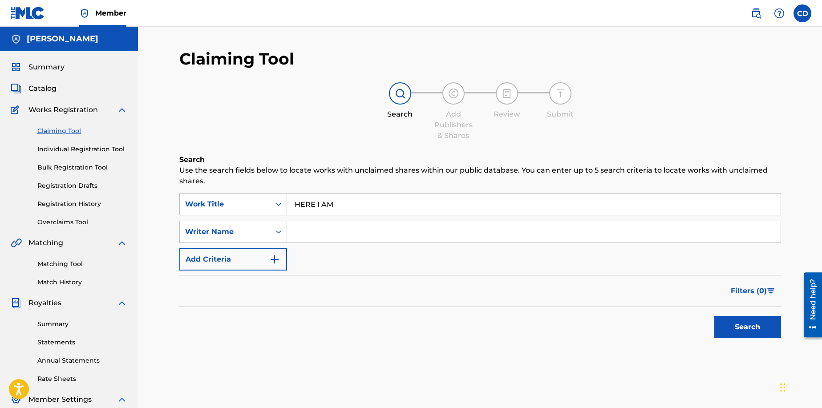
click at [317, 240] on input "Search Form" at bounding box center [534, 231] width 494 height 21
type input "[PERSON_NAME]"
drag, startPoint x: 744, startPoint y: 327, endPoint x: 622, endPoint y: 338, distance: 122.0
click at [744, 327] on button "Search" at bounding box center [747, 327] width 67 height 22
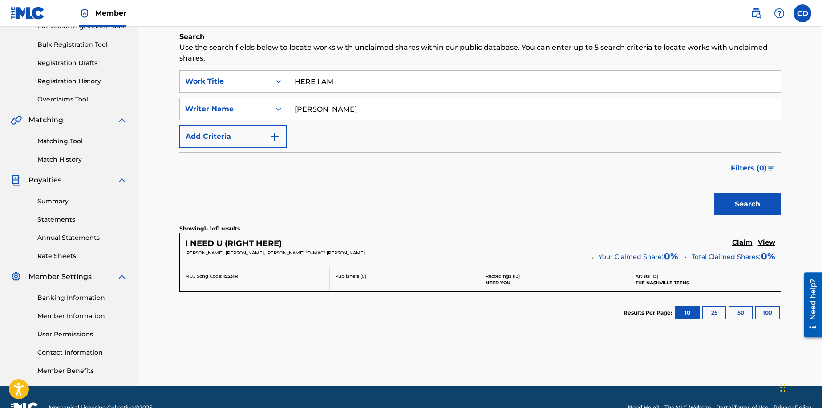
scroll to position [144, 0]
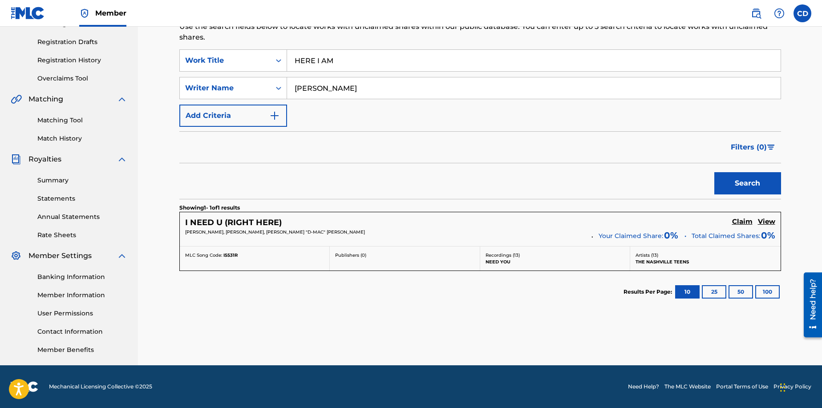
click at [717, 293] on button "25" at bounding box center [714, 291] width 24 height 13
click at [750, 185] on button "Search" at bounding box center [747, 183] width 67 height 22
click at [767, 222] on h5 "View" at bounding box center [766, 222] width 17 height 8
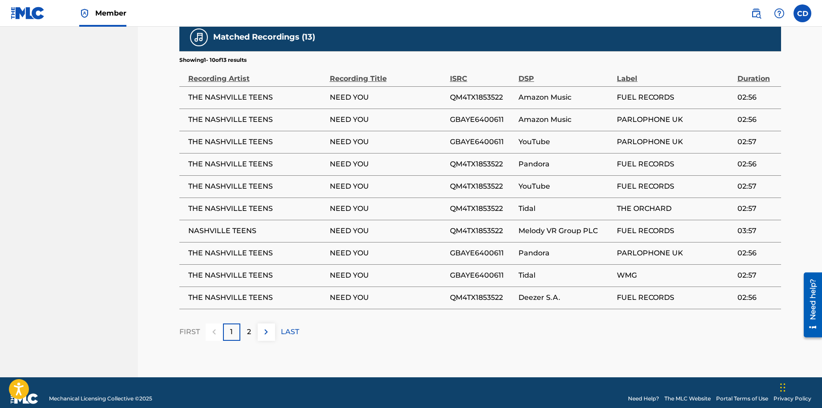
scroll to position [549, 0]
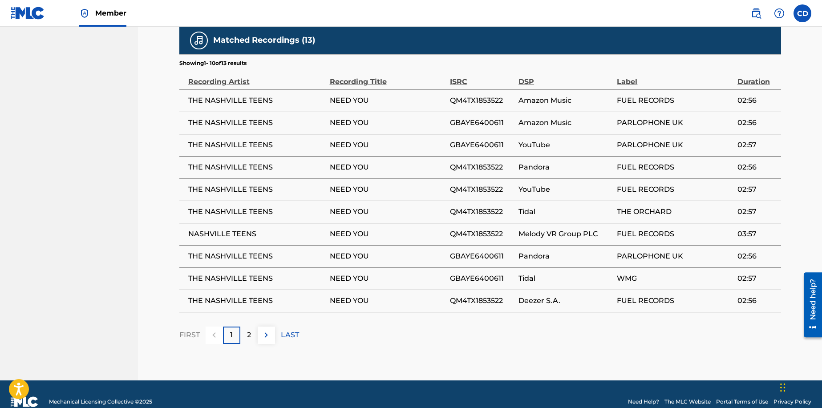
click at [249, 330] on p "2" at bounding box center [249, 335] width 4 height 11
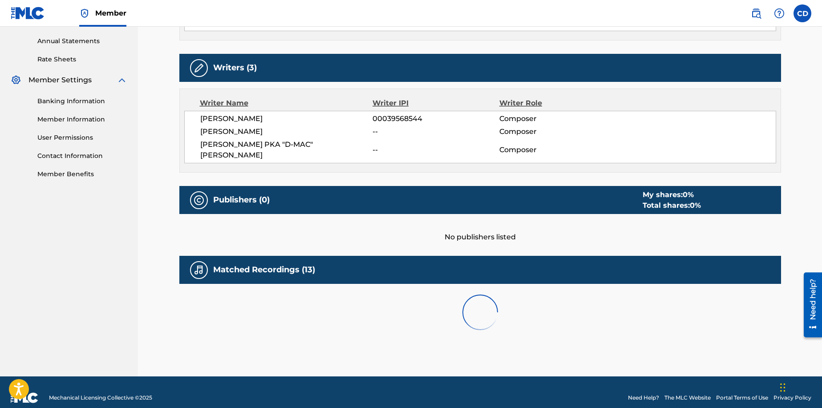
scroll to position [397, 0]
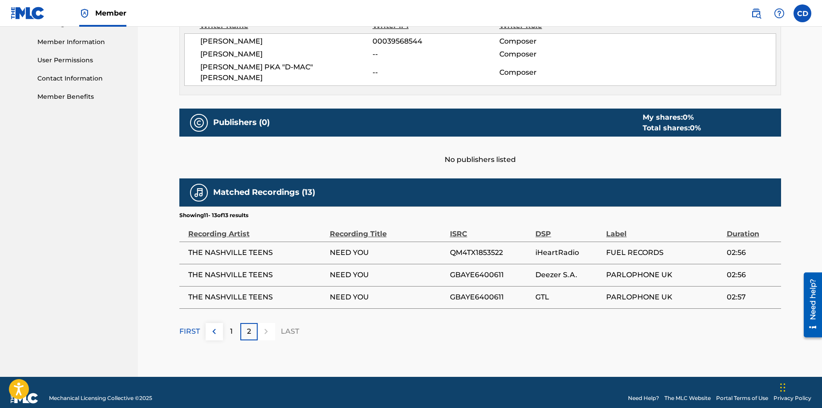
click at [228, 323] on div "1" at bounding box center [231, 331] width 17 height 17
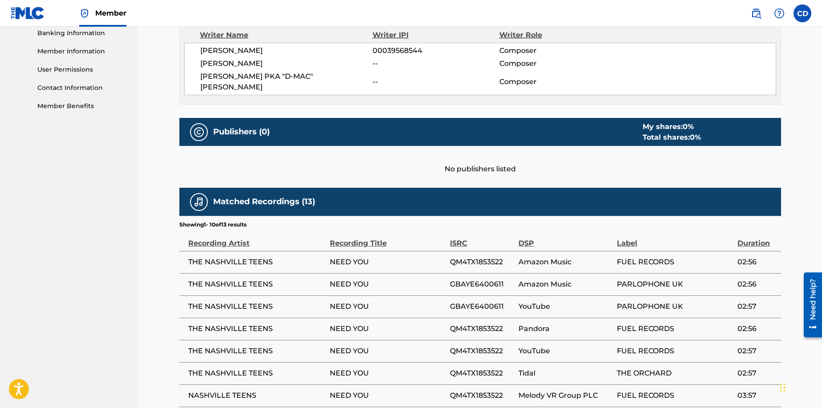
scroll to position [0, 0]
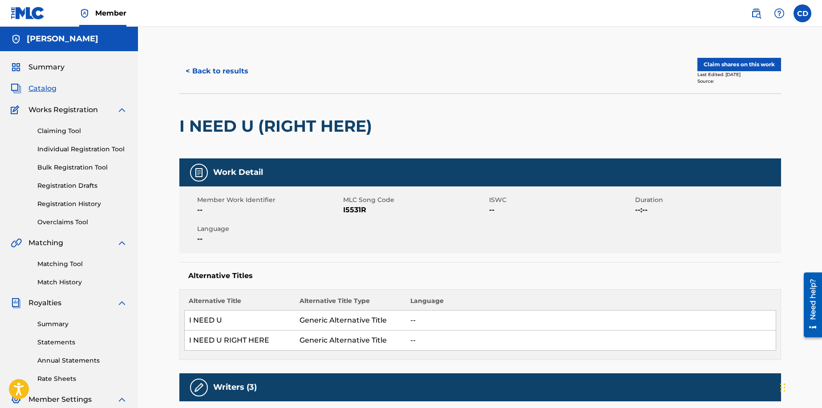
click at [739, 65] on button "Claim shares on this work" at bounding box center [740, 64] width 84 height 13
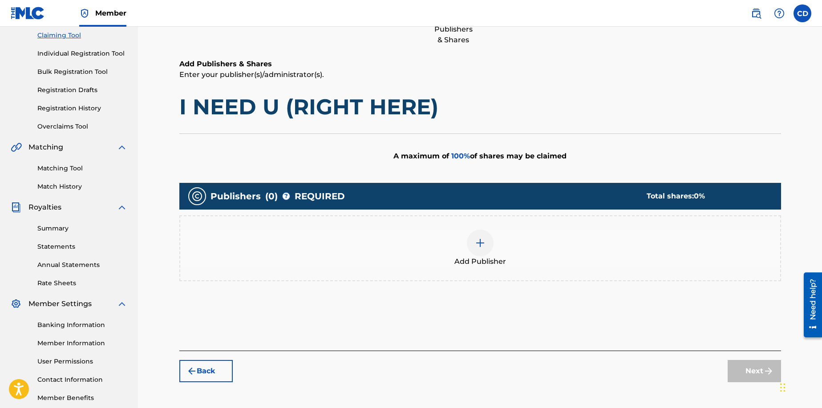
scroll to position [95, 0]
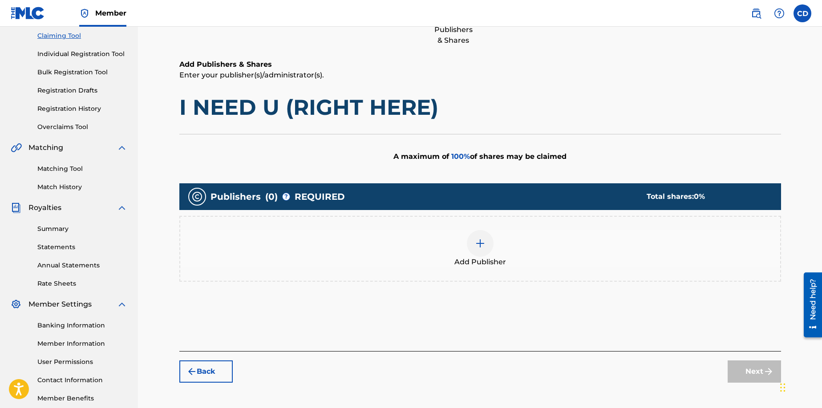
click at [476, 245] on img at bounding box center [480, 243] width 11 height 11
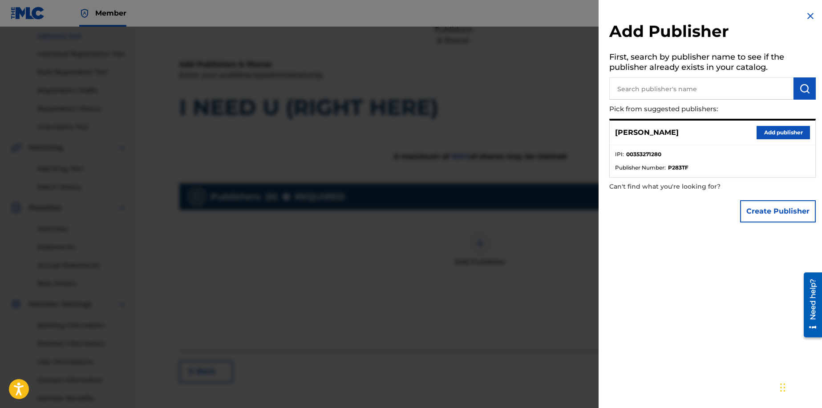
click at [777, 133] on button "Add publisher" at bounding box center [783, 132] width 53 height 13
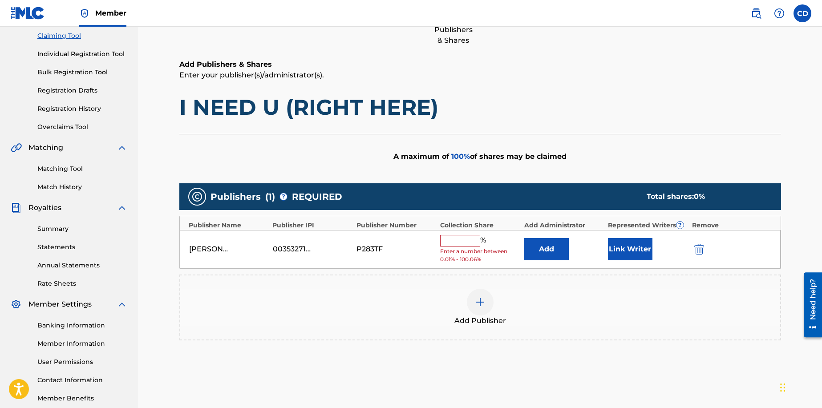
click at [464, 242] on input "text" at bounding box center [460, 241] width 40 height 12
type input "25"
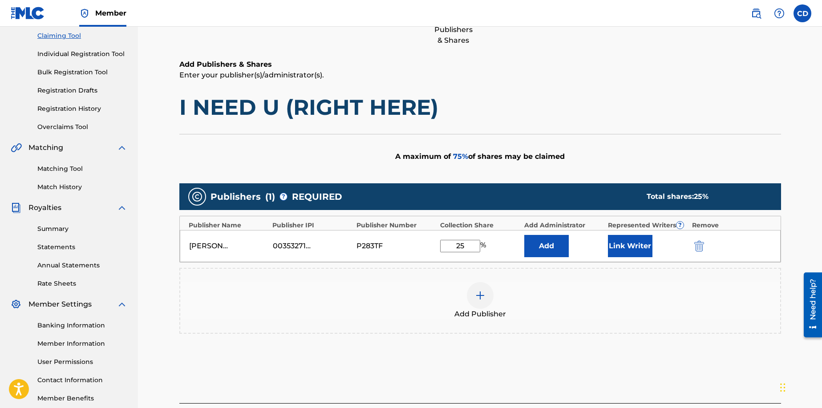
click at [627, 246] on button "Link Writer" at bounding box center [630, 246] width 45 height 22
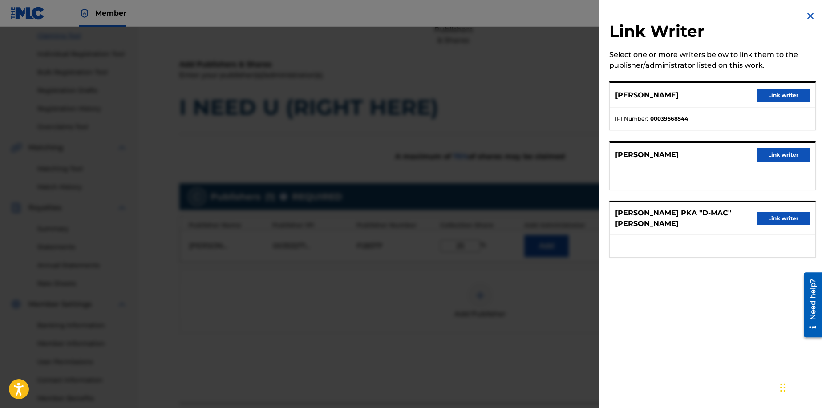
click at [771, 156] on button "Link writer" at bounding box center [783, 154] width 53 height 13
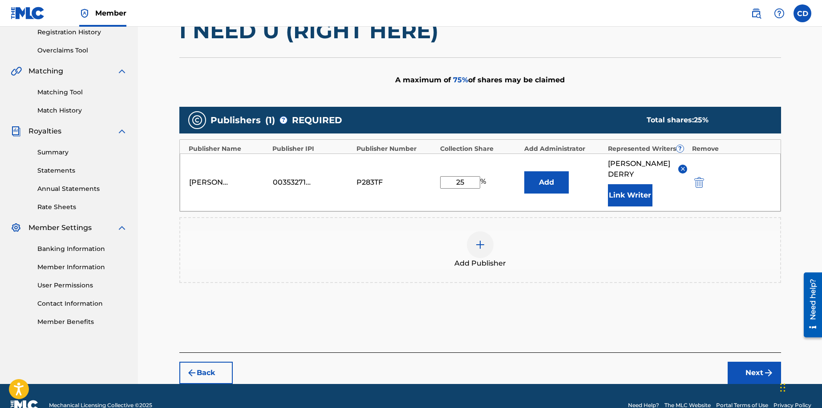
scroll to position [177, 0]
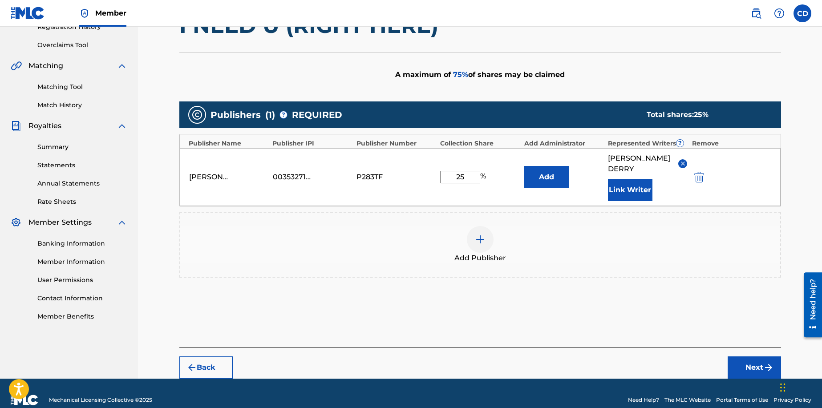
click at [750, 357] on button "Next" at bounding box center [754, 368] width 53 height 22
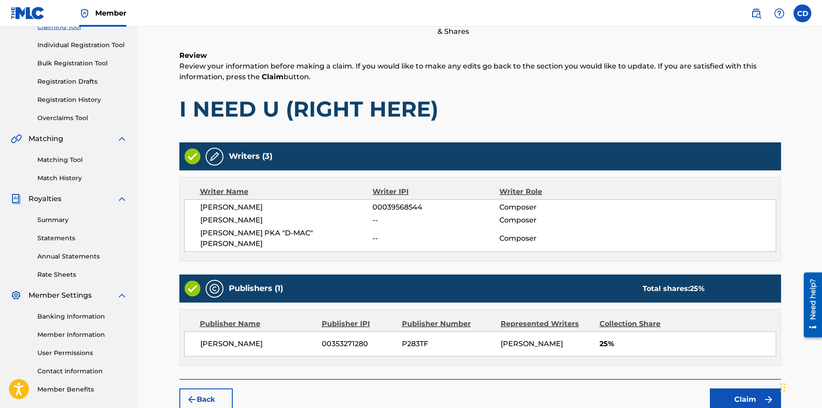
scroll to position [110, 0]
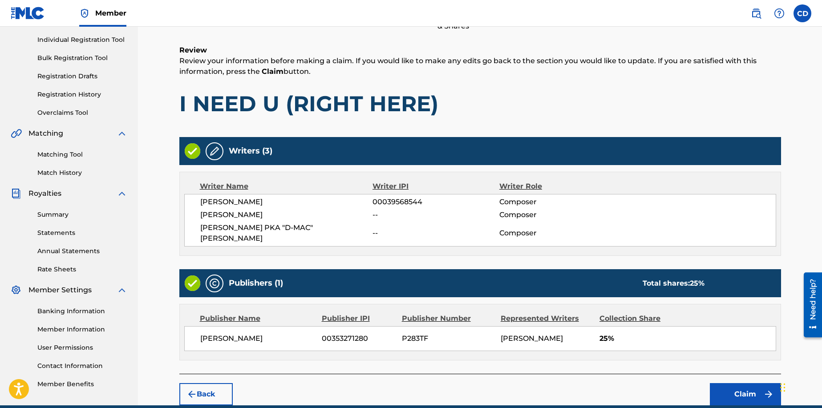
click at [215, 153] on img at bounding box center [214, 151] width 11 height 11
click at [223, 217] on span "[PERSON_NAME]" at bounding box center [286, 215] width 173 height 11
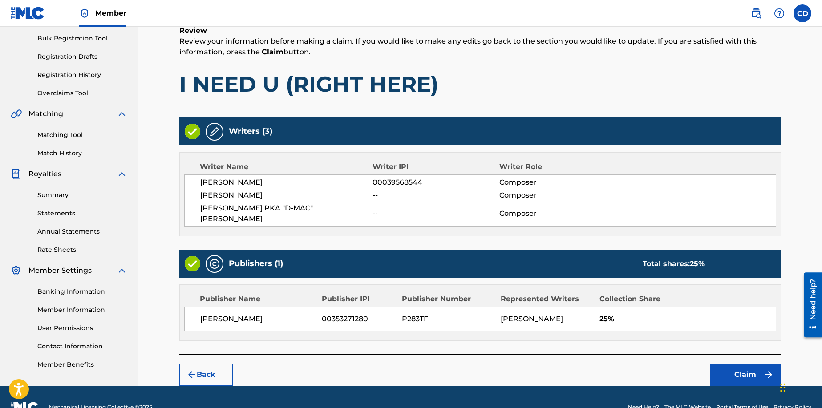
scroll to position [142, 0]
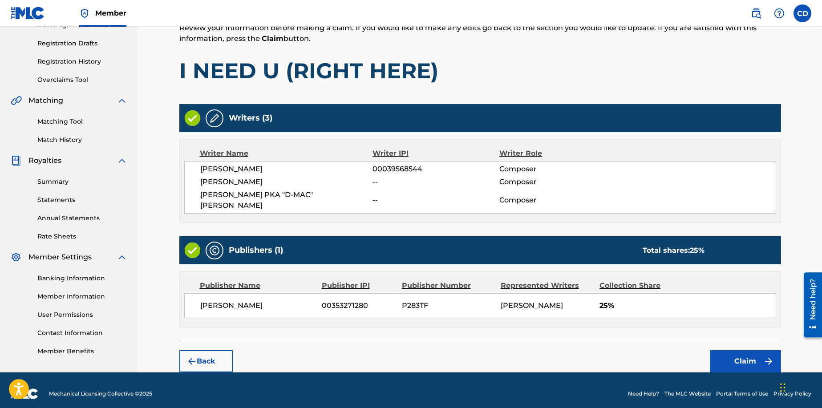
click at [241, 183] on span "[PERSON_NAME]" at bounding box center [286, 182] width 173 height 11
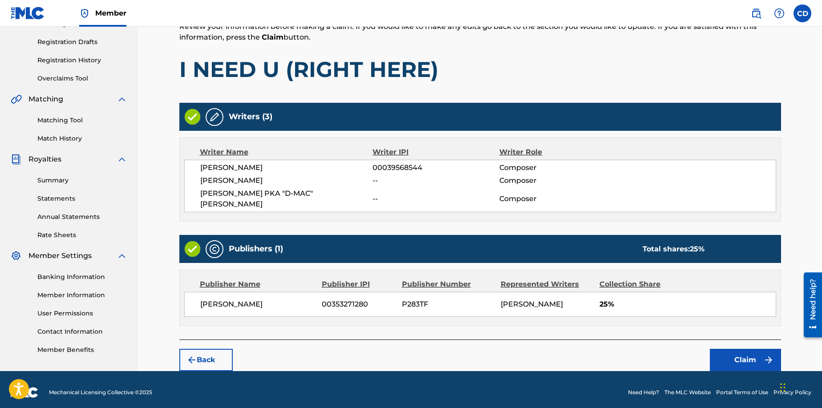
click at [746, 349] on button "Claim" at bounding box center [745, 360] width 71 height 22
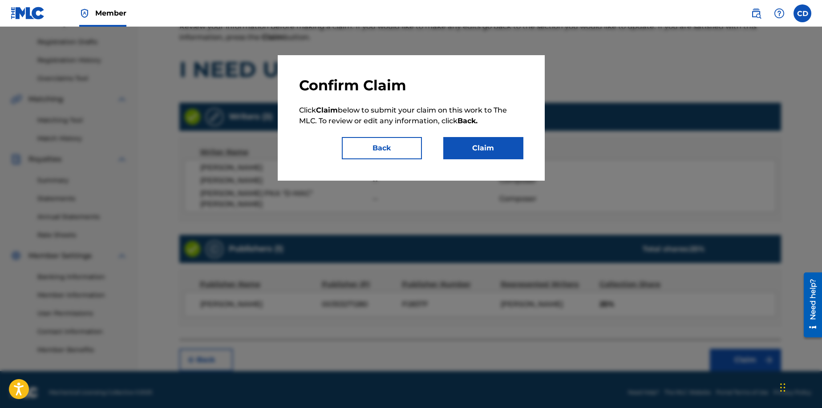
click at [478, 148] on button "Claim" at bounding box center [483, 148] width 80 height 22
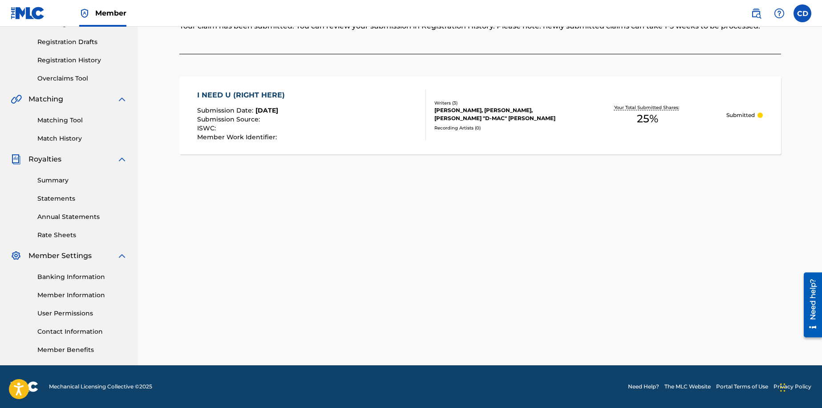
click at [65, 62] on link "Registration History" at bounding box center [82, 60] width 90 height 9
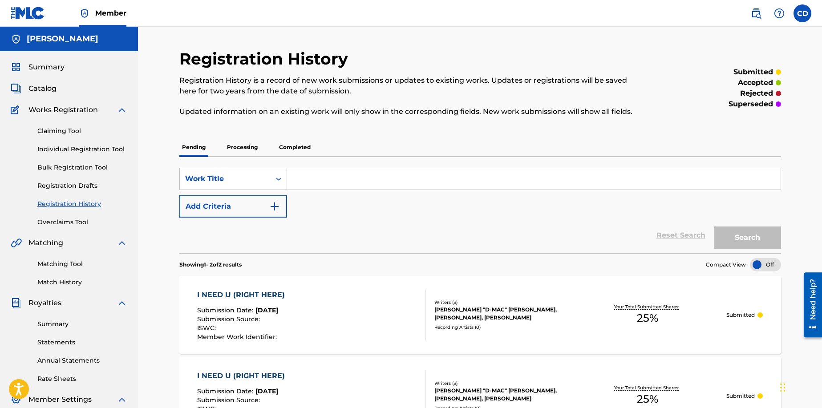
click at [65, 149] on link "Individual Registration Tool" at bounding box center [82, 149] width 90 height 9
click at [65, 147] on link "Individual Registration Tool" at bounding box center [82, 149] width 90 height 9
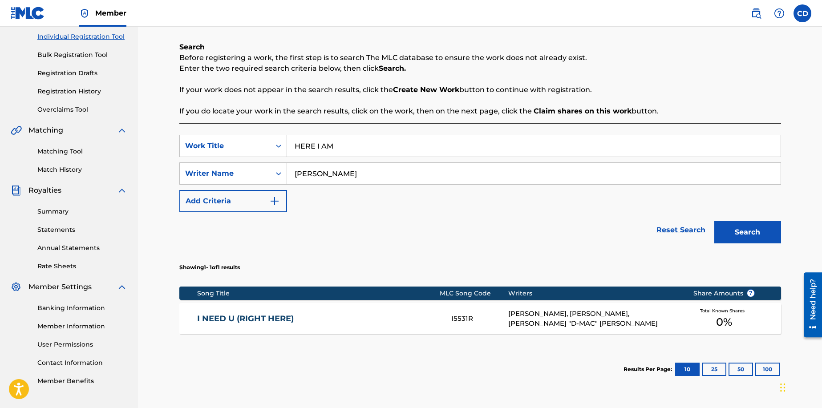
scroll to position [114, 0]
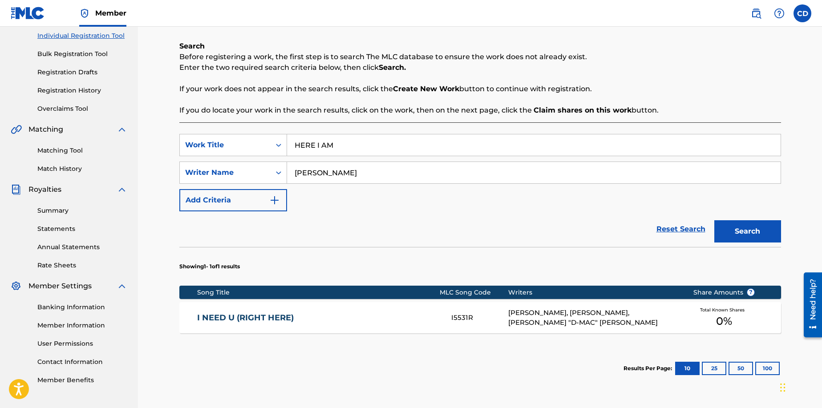
click at [802, 16] on label at bounding box center [803, 13] width 18 height 18
click at [803, 13] on input "CD [PERSON_NAME] [EMAIL_ADDRESS][DOMAIN_NAME] Notification Preferences Profile …" at bounding box center [803, 13] width 0 height 0
click at [805, 16] on div "CD CD [PERSON_NAME] [EMAIL_ADDRESS][DOMAIN_NAME] Notification Preferences Profi…" at bounding box center [803, 13] width 18 height 18
click at [805, 16] on label at bounding box center [803, 13] width 18 height 18
click at [803, 13] on input "CD [PERSON_NAME] [EMAIL_ADDRESS][DOMAIN_NAME] Notification Preferences Profile …" at bounding box center [803, 13] width 0 height 0
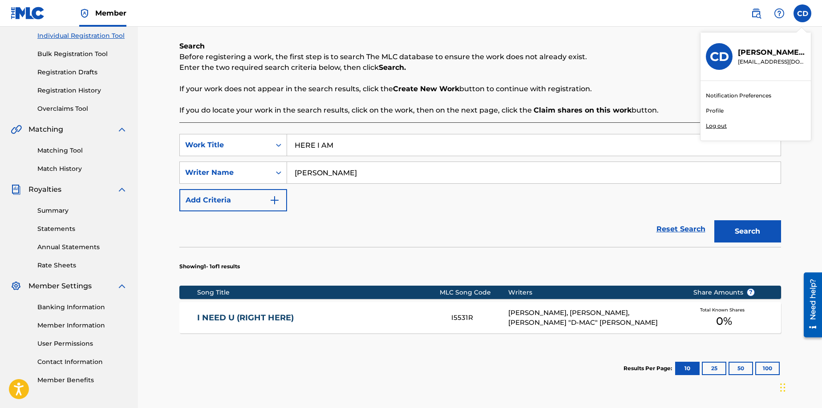
click at [719, 127] on p "Log out" at bounding box center [716, 126] width 21 height 8
click at [803, 13] on input "CD [PERSON_NAME] [EMAIL_ADDRESS][DOMAIN_NAME] Notification Preferences Profile …" at bounding box center [803, 13] width 0 height 0
